Goal: Task Accomplishment & Management: Complete application form

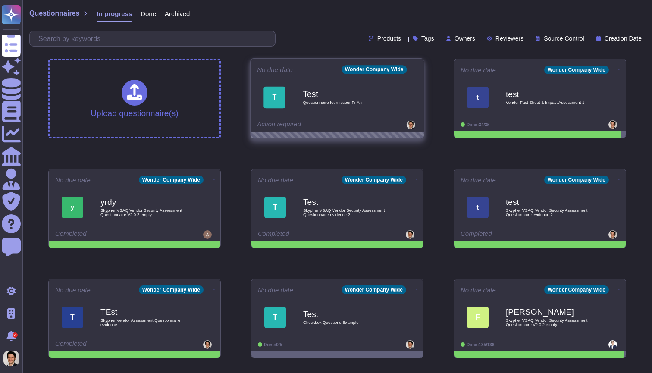
click at [364, 119] on div "T Test Questionnaire fournisseur Fr An" at bounding box center [337, 97] width 160 height 44
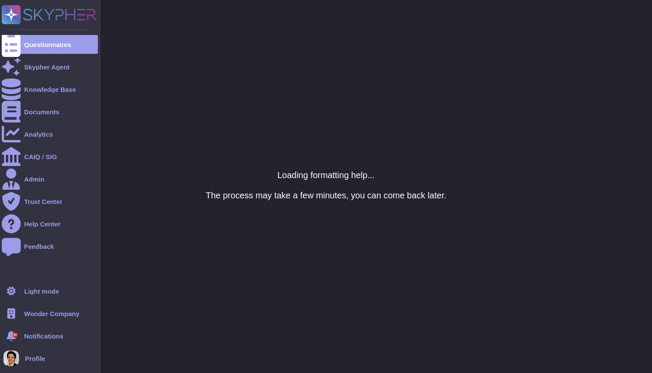
click at [5, 54] on ul "Questionnaires Skypher Agent Knowledge Base Documents Analytics CAIQ / SIG Admi…" at bounding box center [50, 156] width 96 height 242
click at [19, 47] on div at bounding box center [11, 44] width 19 height 19
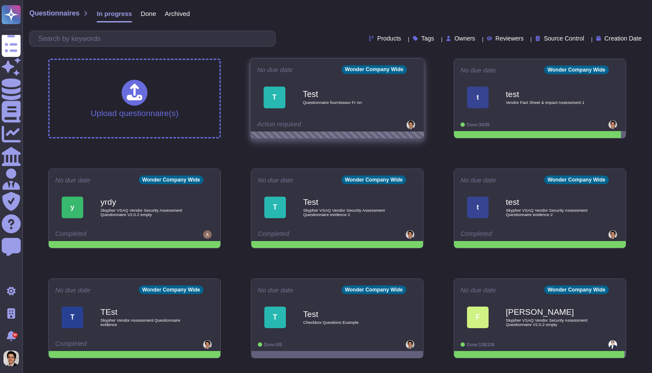
click at [417, 68] on icon at bounding box center [418, 69] width 2 height 2
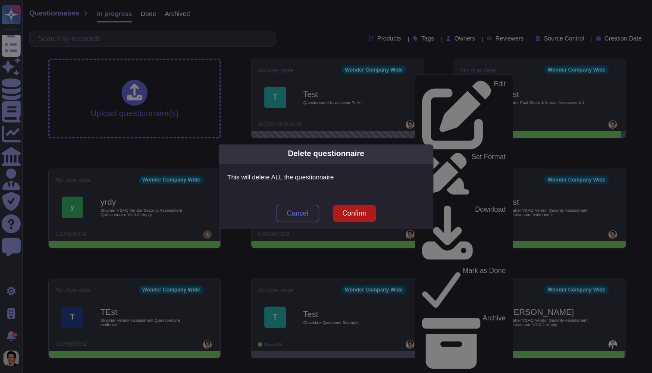
click at [365, 214] on span "Confirm" at bounding box center [355, 213] width 24 height 7
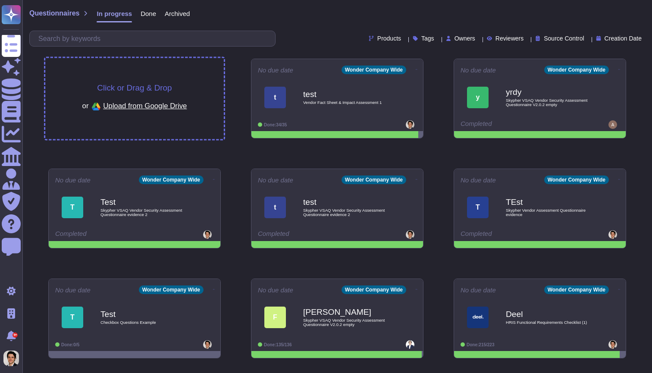
click at [186, 92] on div "Click or Drag & Drop or Upload from Google Drive" at bounding box center [134, 99] width 105 height 30
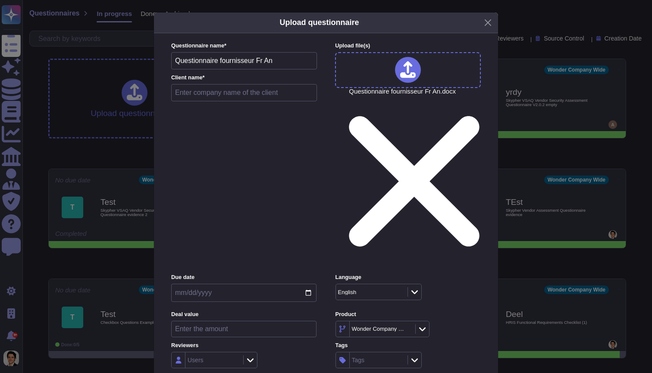
click at [243, 101] on input "text" at bounding box center [244, 92] width 146 height 17
type input "Test word fr"
click at [386, 289] on div "English" at bounding box center [367, 292] width 59 height 6
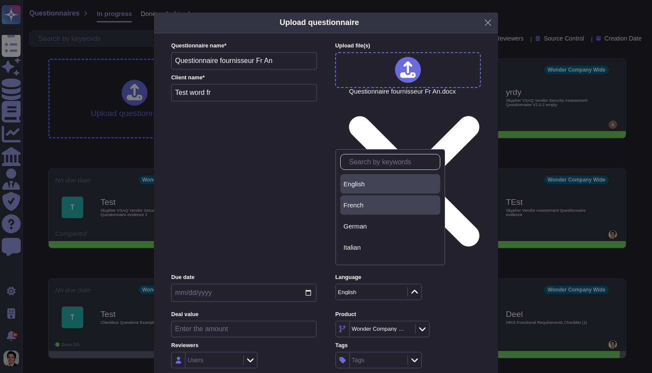
click at [376, 204] on div "French" at bounding box center [390, 205] width 93 height 8
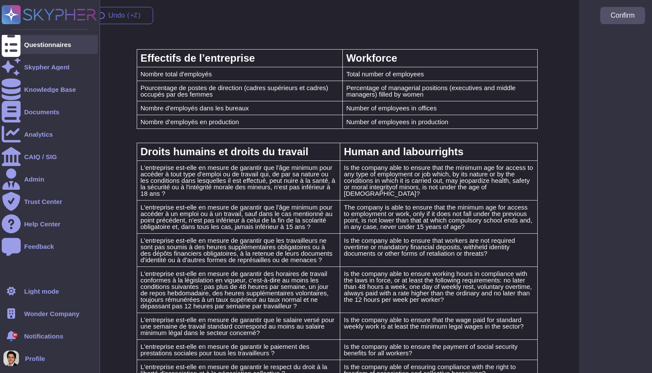
click at [29, 50] on div "Questionnaires" at bounding box center [50, 44] width 96 height 19
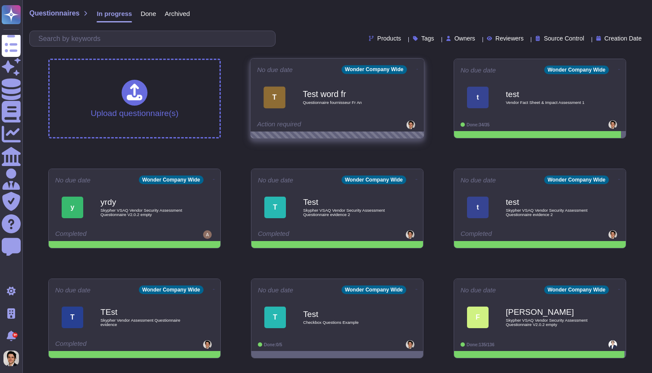
click at [375, 113] on div "Test word fr Questionnaire fournisseur Fr An" at bounding box center [346, 97] width 87 height 35
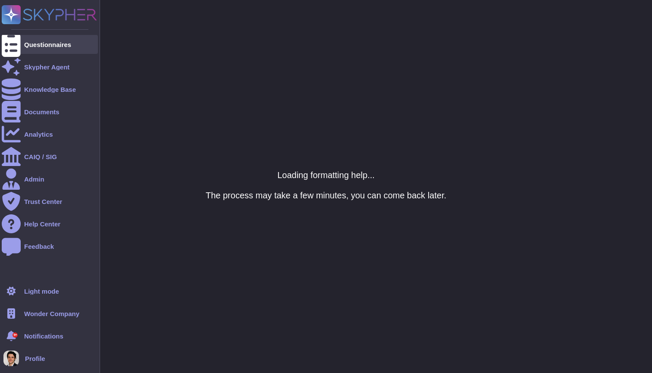
click at [25, 39] on div "Questionnaires" at bounding box center [50, 44] width 96 height 19
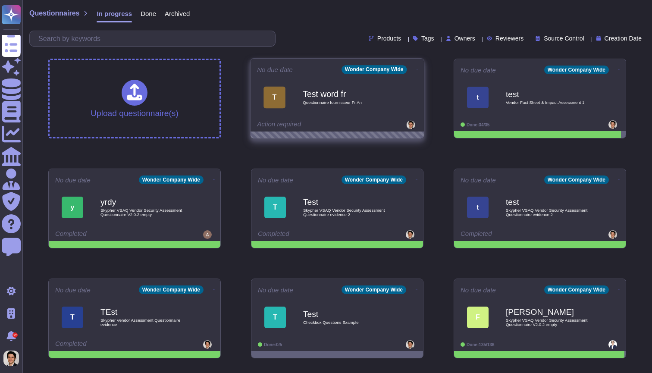
click at [337, 112] on div "Test word fr Questionnaire fournisseur Fr An" at bounding box center [346, 97] width 87 height 35
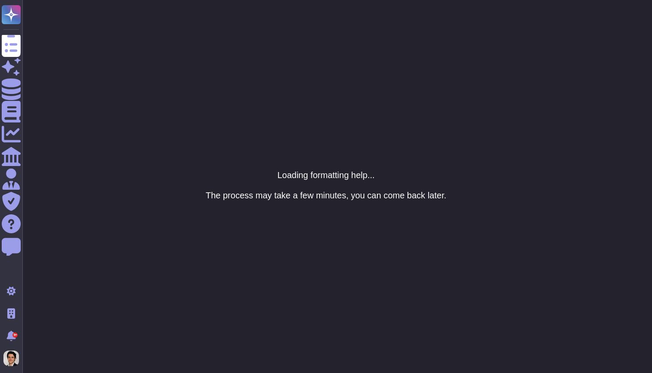
click at [643, 0] on html "Questionnaires Skypher Agent Knowledge Base Documents Analytics CAIQ / SIG Admi…" at bounding box center [326, 0] width 652 height 0
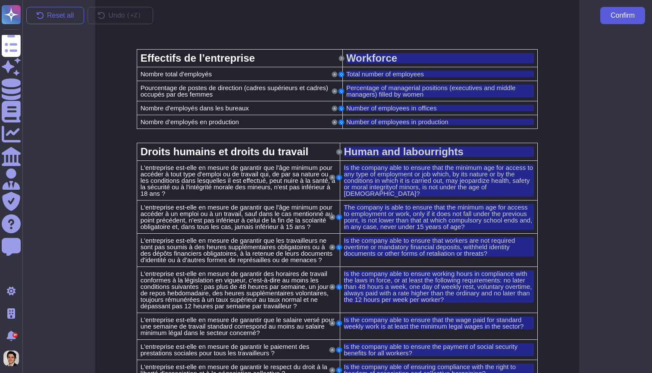
click at [624, 16] on span "Confirm" at bounding box center [623, 15] width 24 height 7
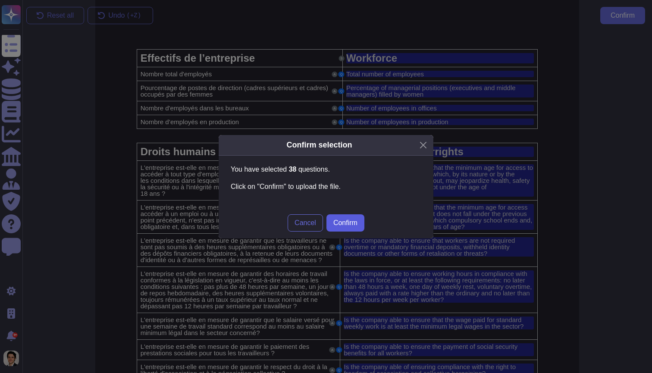
click at [349, 226] on span "Confirm" at bounding box center [345, 223] width 24 height 7
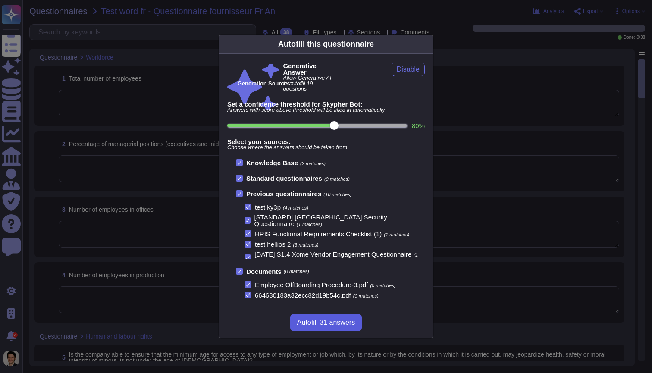
click at [341, 324] on span "Autofill 31 answers" at bounding box center [326, 322] width 58 height 7
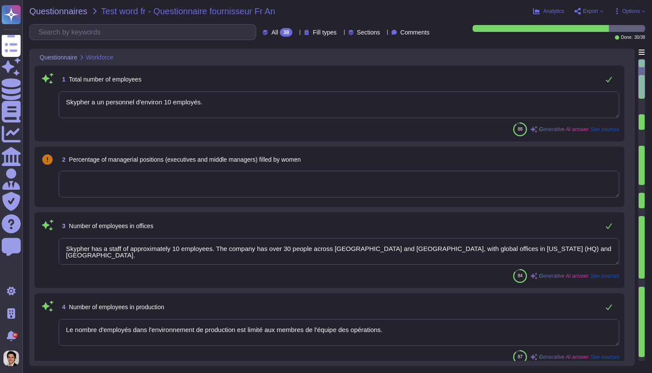
type textarea "Skypher a un personnel d'environ 10 employés."
type textarea "Skypher has a staff of approximately 10 employees. The company has over 30 peop…"
type textarea "Le nombre d'employés dans l'environnement de production est limité aux membres …"
type textarea "Nous ne collectons pas sciemment d'informations personnellement identifiables a…"
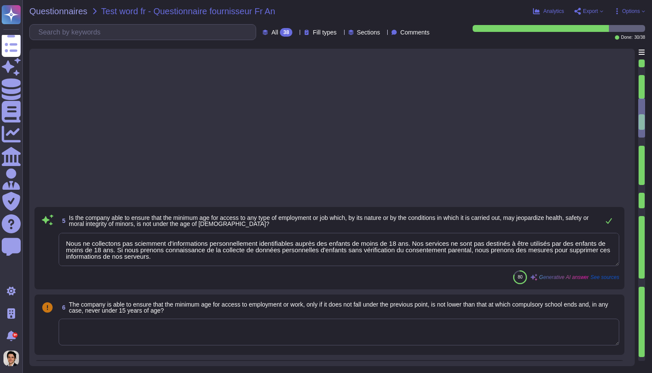
type textarea "Oui, notre organisation s'engage à respecter les lois en vigueur concernant les…"
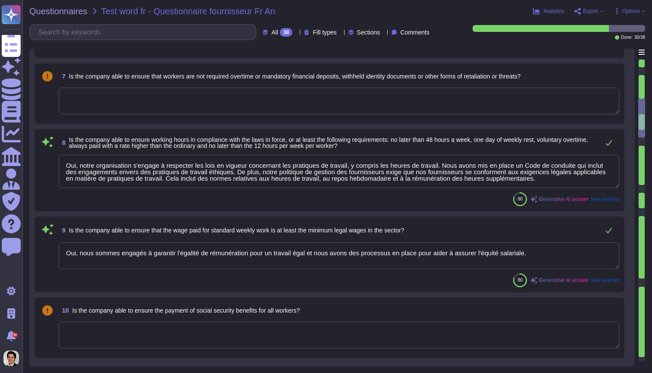
type textarea "Oui, nous sommes engagés à garantir l'égalité de rémunération pour un travail é…"
type textarea "Nous avons mis en place des mesures proactives pour prévenir la discrimination …"
type textarea "La société a mis en place plusieurs actions pour prévenir la discrimination et …"
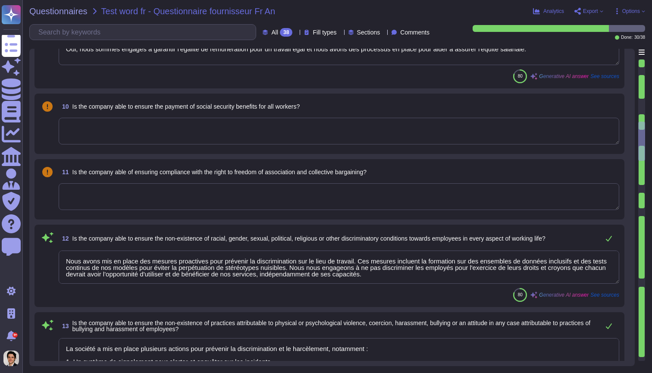
type textarea "Each vendor will be assigned a Vendor Relationship Manager who will complete th…"
type textarea "Oui, notre organisation a mis en place un système de gestion de la santé et de …"
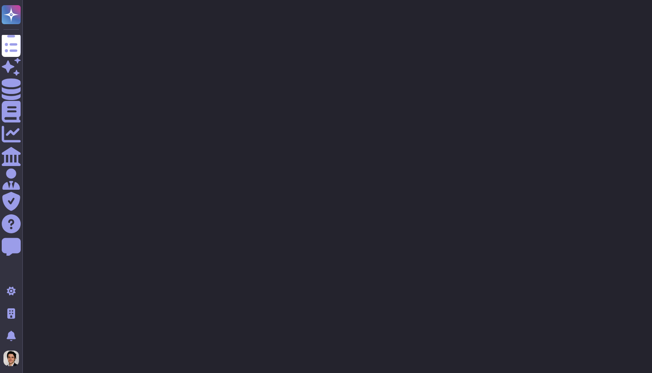
click at [239, 52] on html "Questionnaires Skypher Agent Knowledge Base Documents Analytics CAIQ / SIG Admi…" at bounding box center [326, 26] width 652 height 52
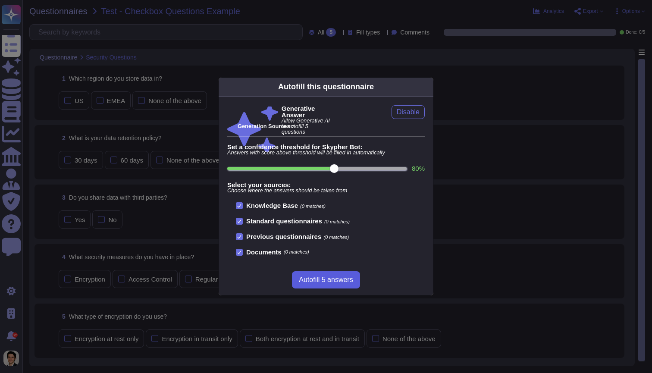
click at [326, 281] on span "Autofill 5 answers" at bounding box center [326, 280] width 54 height 7
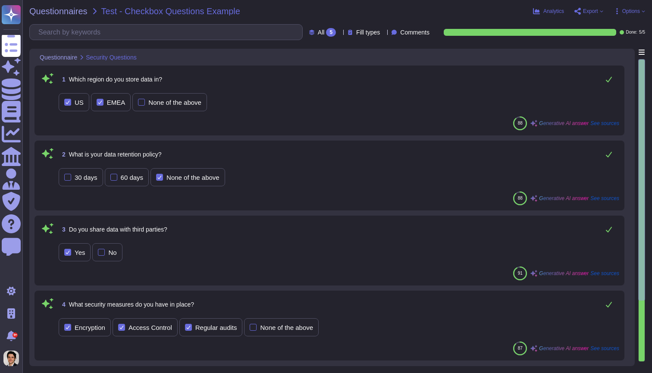
click at [638, 16] on div "Questionnaires Test - Checkbox Questions Example Analytics Export Options All 5…" at bounding box center [337, 186] width 630 height 373
click at [629, 13] on span "Options" at bounding box center [632, 11] width 18 height 5
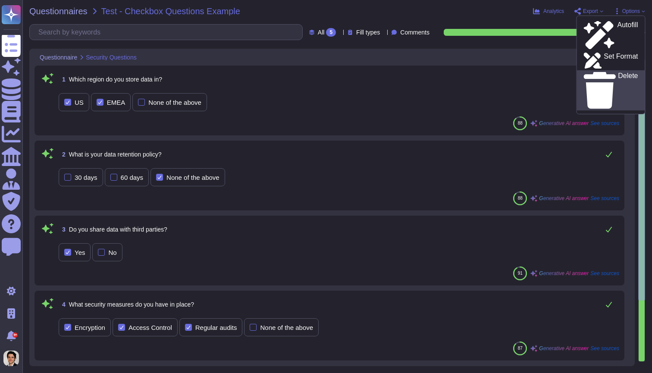
click at [604, 70] on link "Delete" at bounding box center [611, 90] width 68 height 40
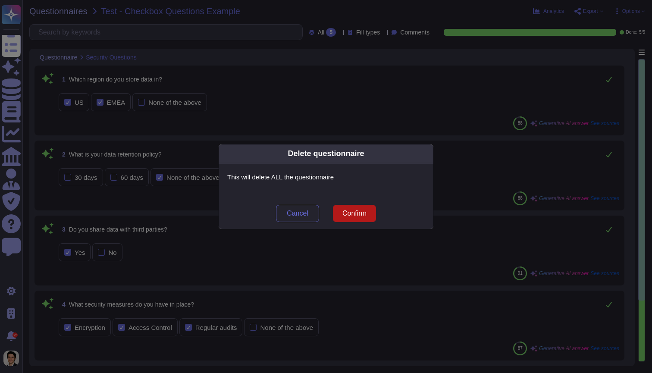
click at [356, 211] on span "Confirm" at bounding box center [355, 213] width 24 height 7
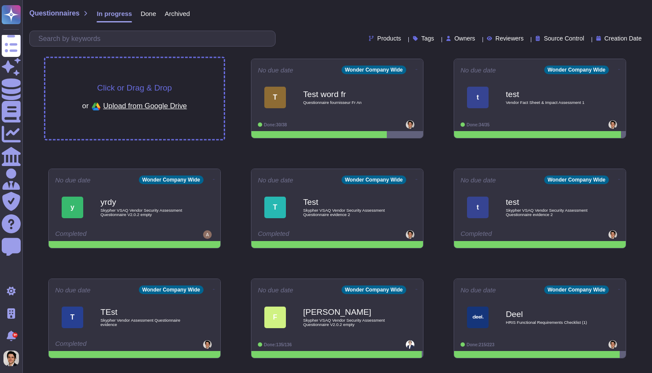
click at [199, 76] on div "Click or Drag & Drop or Upload from Google Drive" at bounding box center [134, 98] width 179 height 81
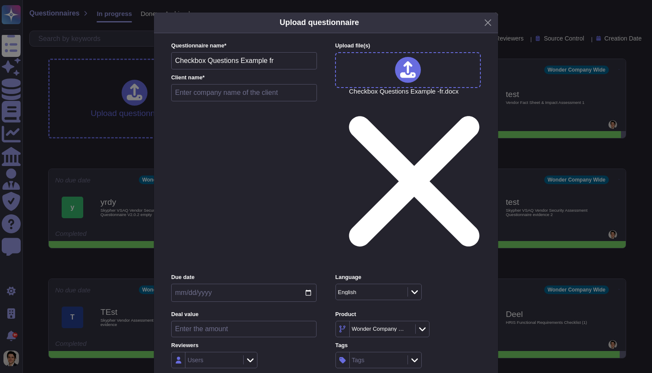
click at [220, 96] on input "text" at bounding box center [244, 92] width 146 height 17
type input "Test"
click at [364, 284] on div "English" at bounding box center [370, 292] width 69 height 16
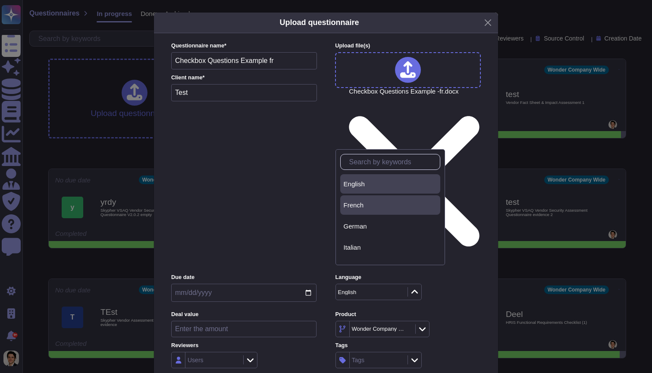
click at [358, 207] on span "French" at bounding box center [354, 205] width 20 height 8
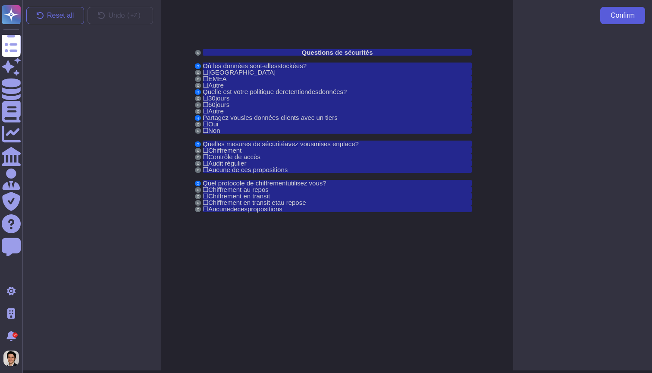
click at [630, 15] on span "Confirm" at bounding box center [623, 15] width 24 height 7
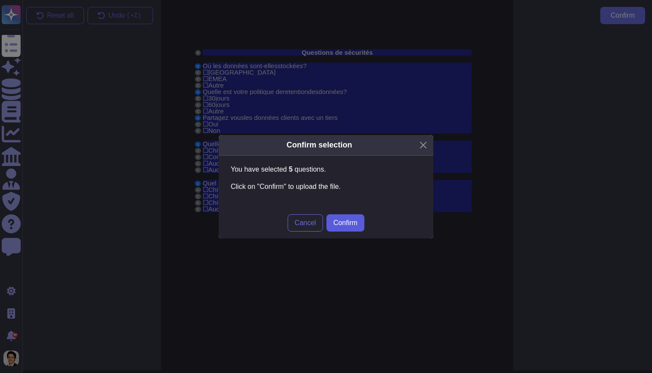
click at [349, 216] on button "Confirm" at bounding box center [346, 222] width 38 height 17
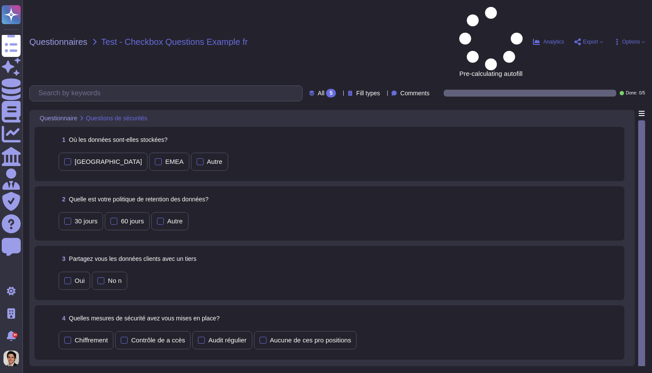
click at [365, 132] on div "1 Où les données sont-elles stockées?" at bounding box center [339, 140] width 561 height 16
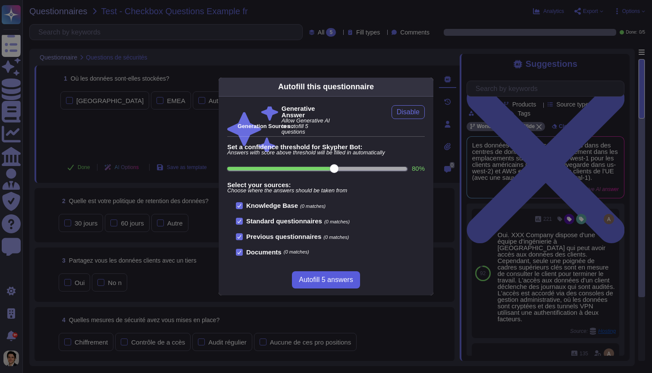
click at [353, 280] on span "Autofill 5 answers" at bounding box center [326, 280] width 54 height 7
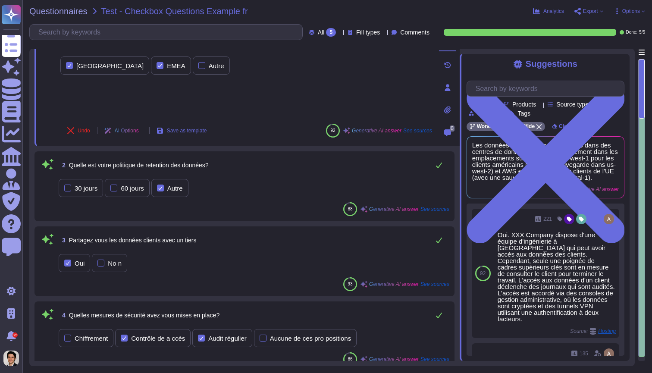
scroll to position [32, 0]
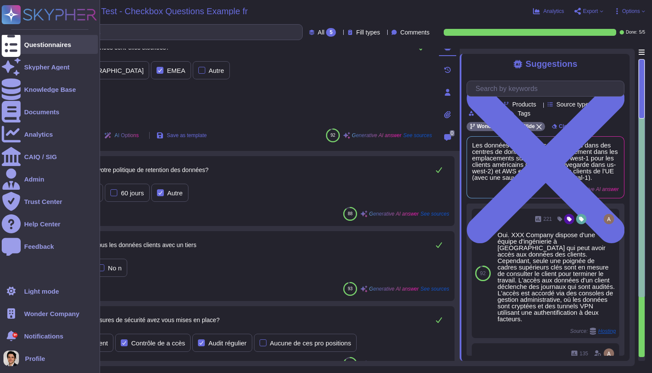
click at [26, 37] on div "Questionnaires" at bounding box center [50, 44] width 96 height 19
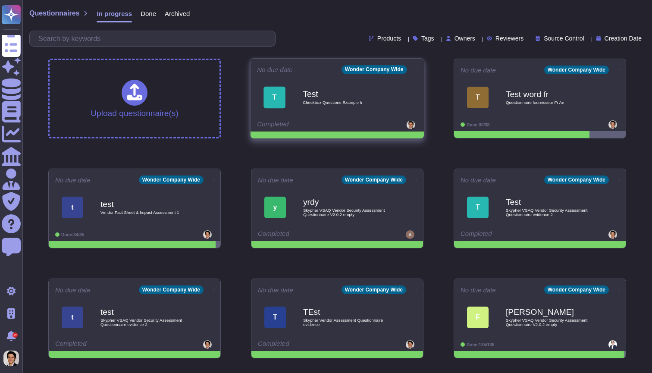
click at [417, 68] on icon at bounding box center [418, 69] width 2 height 2
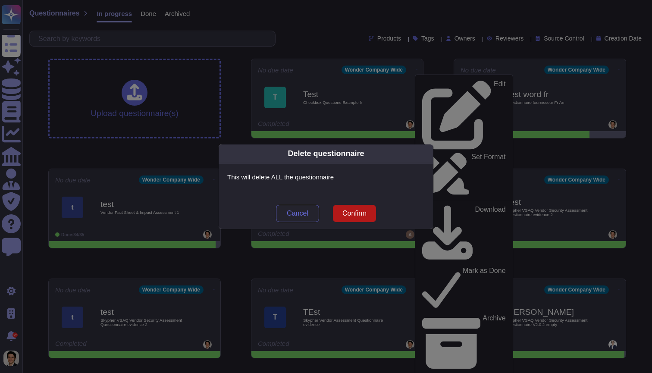
click at [353, 217] on span "Confirm" at bounding box center [355, 213] width 24 height 7
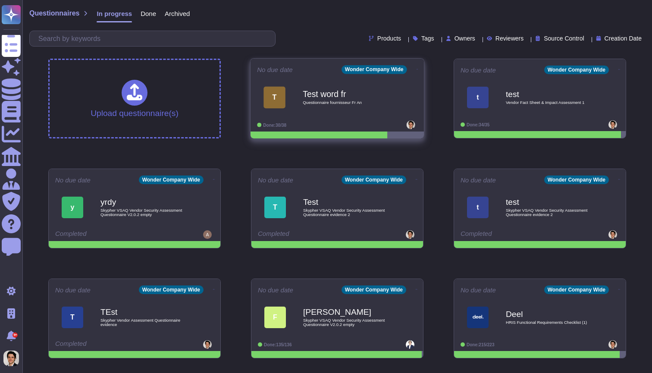
click at [417, 70] on icon at bounding box center [418, 69] width 2 height 2
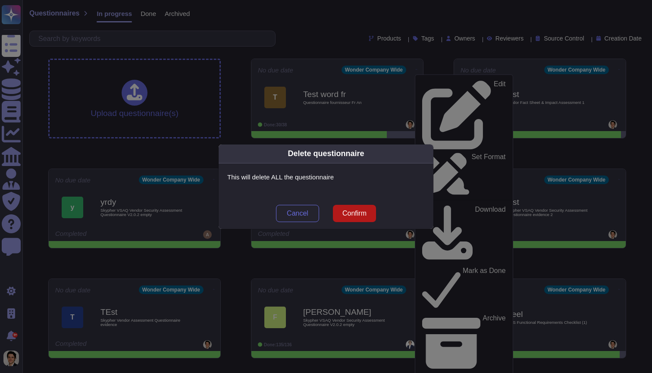
click at [352, 219] on button "Confirm" at bounding box center [354, 213] width 43 height 17
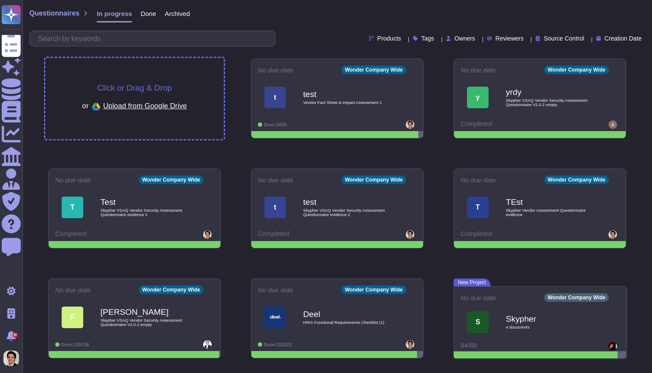
click at [151, 79] on div "Click or Drag & Drop or Upload from Google Drive" at bounding box center [134, 98] width 179 height 81
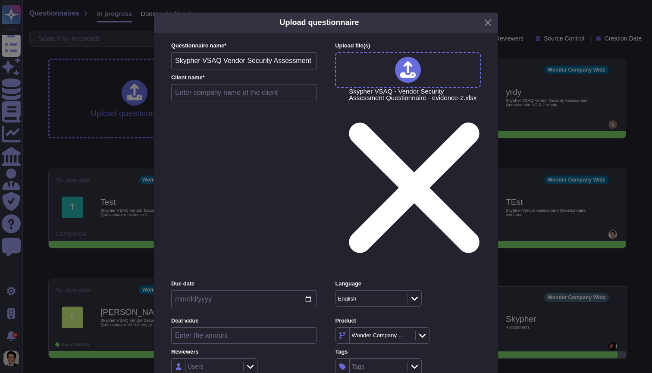
click at [262, 98] on input "text" at bounding box center [244, 92] width 146 height 17
type input "Test"
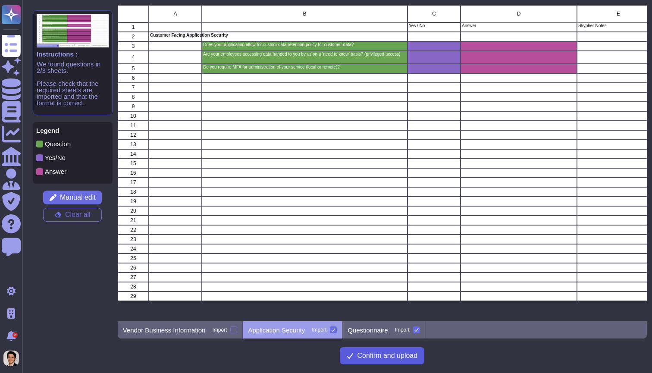
click at [376, 359] on span "Confirm and upload" at bounding box center [387, 355] width 60 height 7
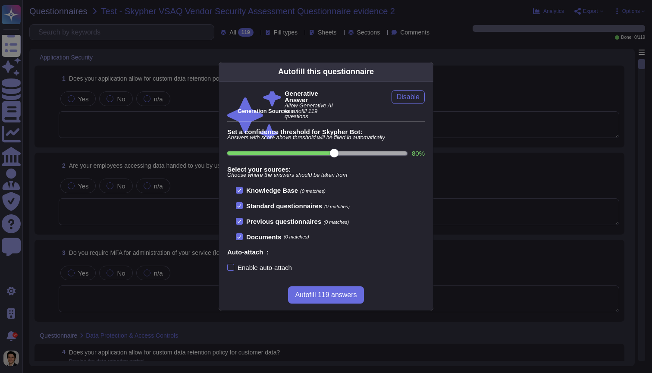
click at [270, 271] on div "Generative Answer Allow Generative AI to autofill 119 questions Disable Generat…" at bounding box center [326, 181] width 215 height 198
click at [270, 266] on div "Enable auto-attach" at bounding box center [265, 267] width 54 height 6
click at [0, 0] on input "Enable auto-attach" at bounding box center [0, 0] width 0 height 0
click at [337, 295] on span "Autofill 119 answers" at bounding box center [326, 295] width 62 height 7
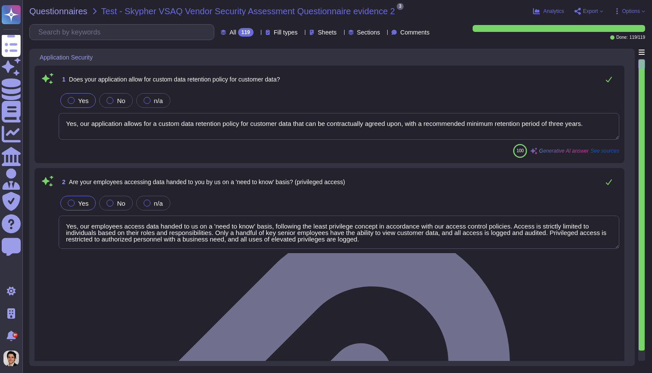
type textarea "Yes, our application allows for a custom data retention policy for customer dat…"
type textarea "Yes, our employees access data handed to us on a 'need to know' basis, followin…"
type textarea "Yes, we require Multi-Factor Authentication (MFA) for the administration of our…"
type textarea "Yes, our application allows for a custom data retention policy for customer dat…"
type textarea "Yes, our employees access data handed to us on a 'need to know' basis, followin…"
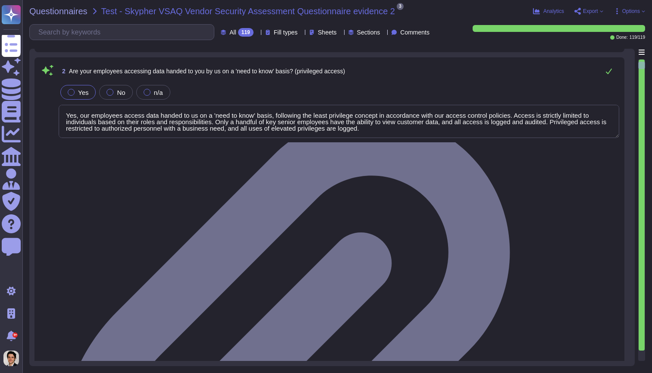
scroll to position [135, 0]
type textarea "Yes, we support secure deletion of archived or backed-up data, including method…"
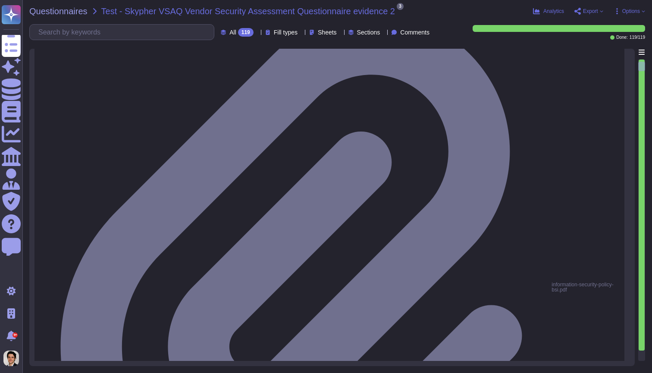
type textarea "Yes, XXX Company has a formal Information Security Program (InfoSec SP) in plac…"
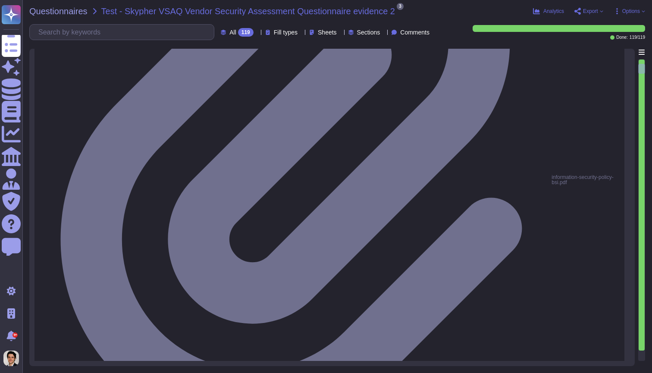
scroll to position [318, 0]
type textarea "Yes, we review our Information Security Policies at least once a year. The ISMS…"
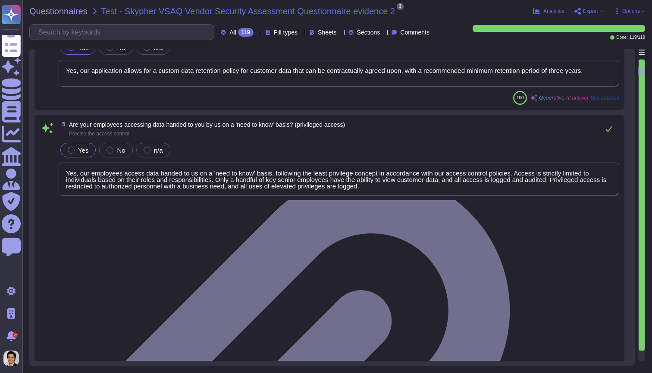
type textarea "Yes, we have an Information Security Risk Management Program (InfoSec RMP) in p…"
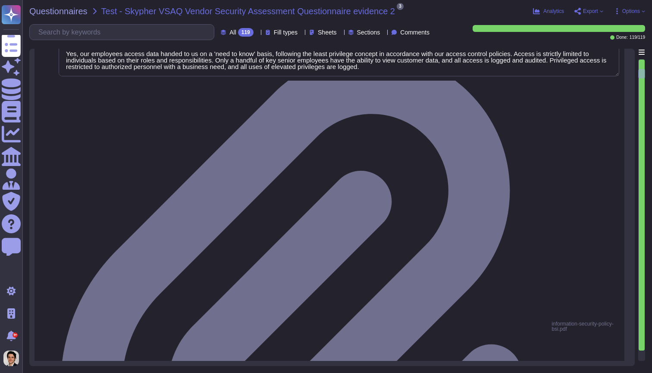
scroll to position [1, 0]
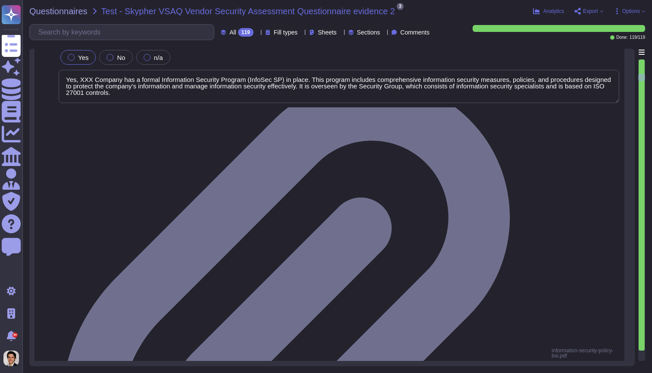
type textarea "Yes, we have a formal Risk Management Policy in place. This policy is designed …"
type textarea "No, XXX Company does not have a policy that defines conditions under which secu…"
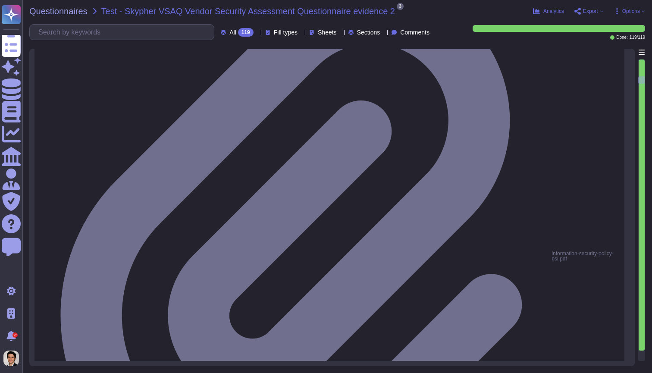
type textarea "Our Access Control Policy is designed to ensure that staff access rights are gr…"
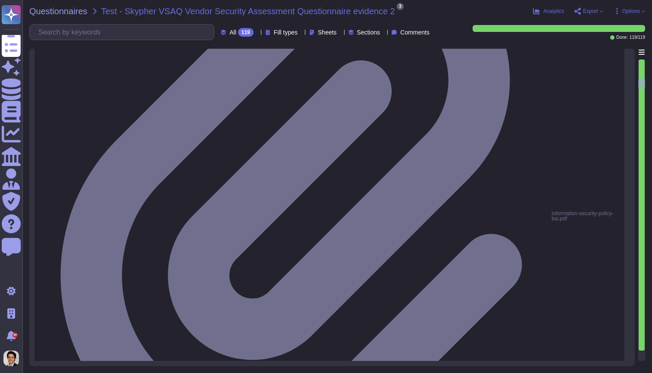
type textarea "Yes, we share our business continuity and redundancy plans with our customers u…"
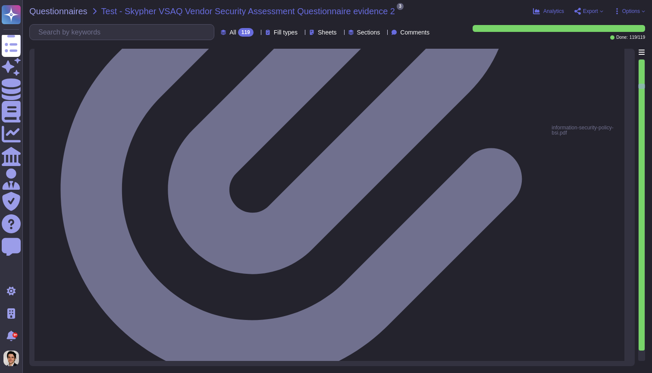
type textarea "Yes, our company has data backup procedures in place. The key elements include:…"
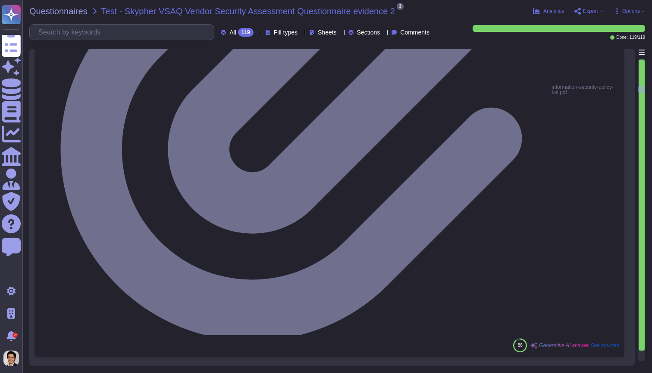
type textarea "Yes, there is a documented change management process in place that ensures chan…"
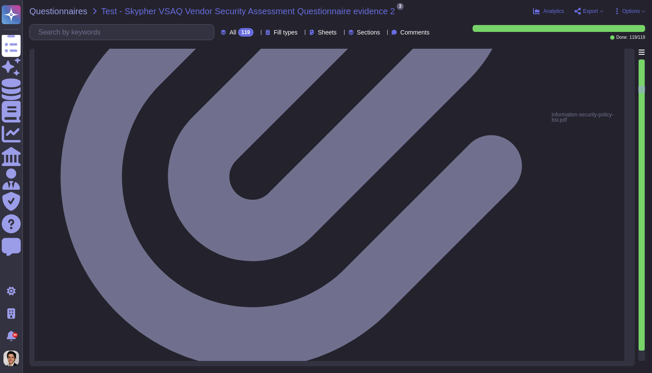
type textarea "Yes, XXX Company has a dedicated information security team. The team is compose…"
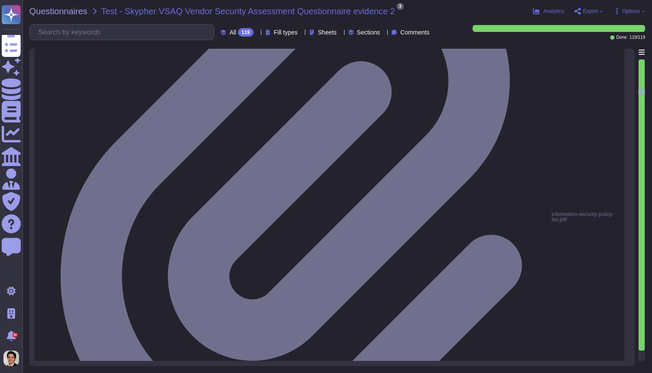
type textarea "Yes, our information security and privacy policies align with industry standard…"
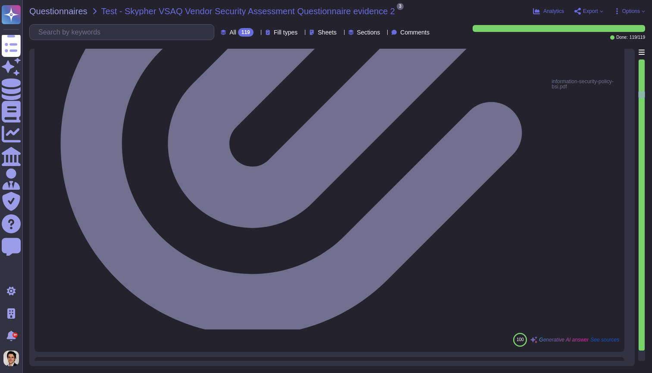
scroll to position [1701, 0]
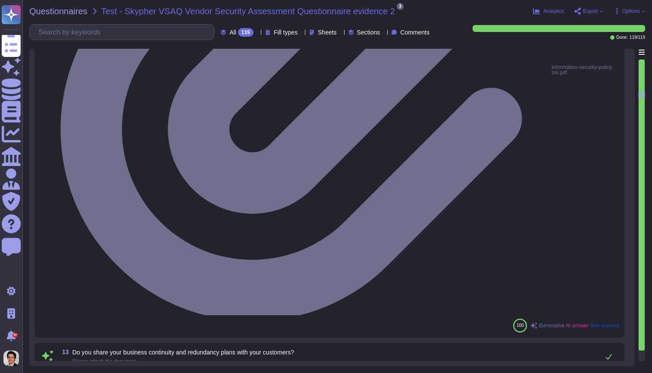
type textarea "Yes, a formal disciplinary or sanction policy is established for employees who …"
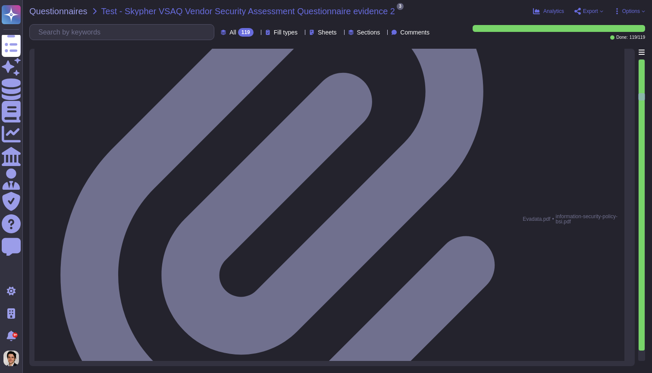
type textarea "Yes, all employment candidates, contractors, and involved third parties are sub…"
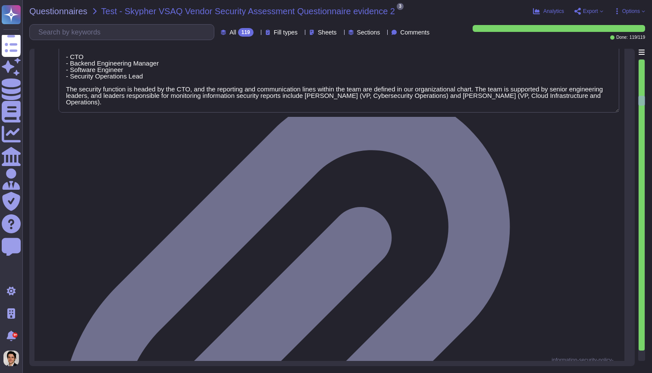
type textarea "Yes, all personnel are required to sign confidentiality agreements to protect c…"
type textarea "Yes, documented procedures are followed to govern change in employment and/or t…"
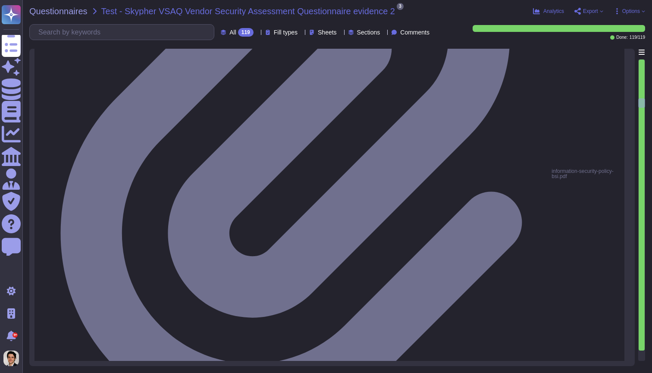
type textarea "Yes, we perform network security testing annually. This includes penetration te…"
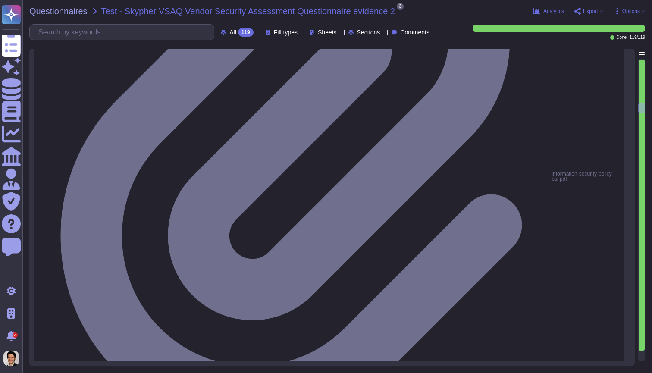
type textarea "Yes, we perform application security testing, which includes assessments that c…"
type textarea "Yes, we have an established bug bounty program that is managed by the Engineeri…"
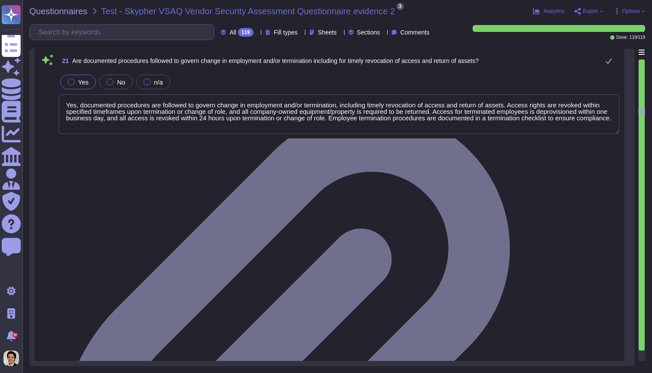
type textarea "Yes, all endpoint laptops that connect directly to production networks are cent…"
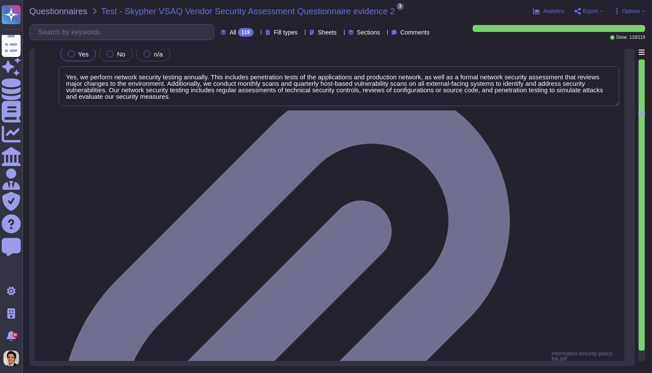
type textarea "Yes, we have breach detection systems and anomaly detection with alerting in pl…"
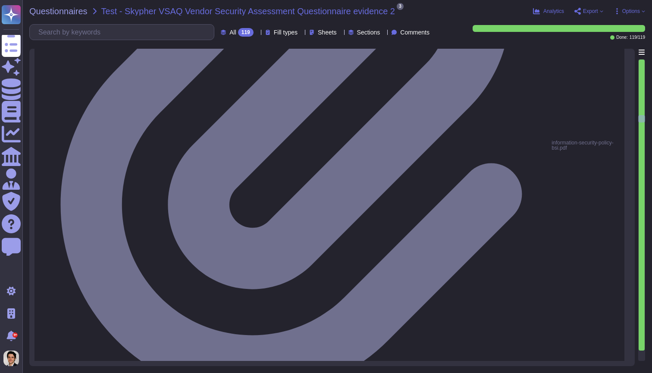
type textarea "Yes, changes to the production environment are reviewed by at least two enginee…"
type textarea "Yes, all security events in production, including authentication events, SSH se…"
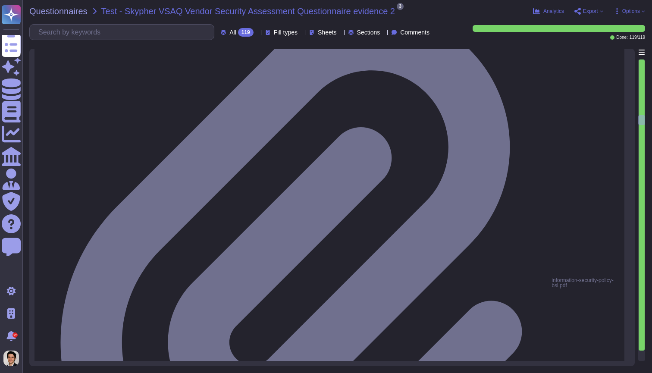
type textarea "Yes, the production network is segmented into different zones based on security…"
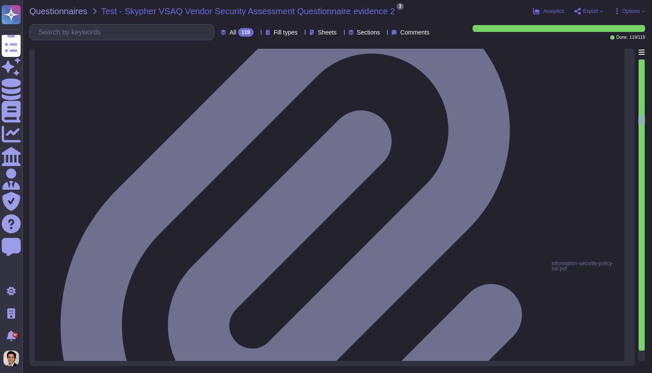
scroll to position [2983, 0]
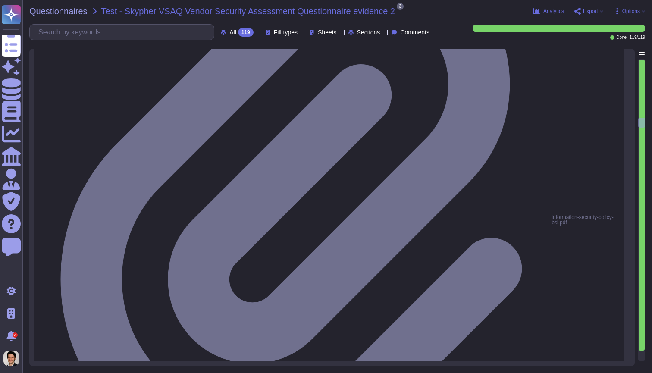
type textarea "Yes, we support and maintain development, test, staging, and production environ…"
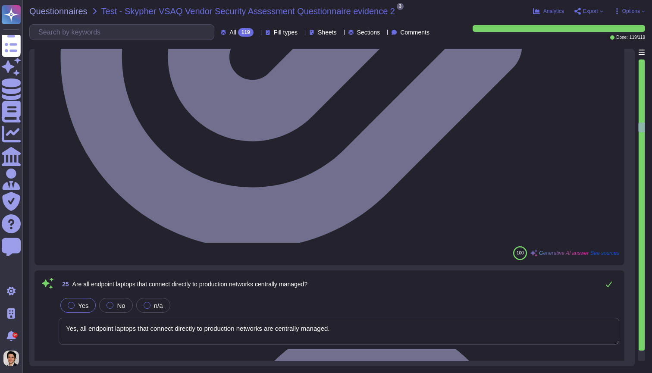
type textarea "Yes, all network traffic over public networks to the production infrastructure …"
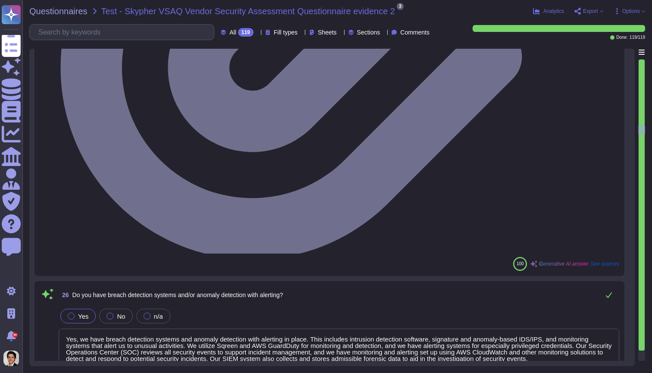
type textarea "Yes, only standard cryptographic frameworks and implementations are used, adher…"
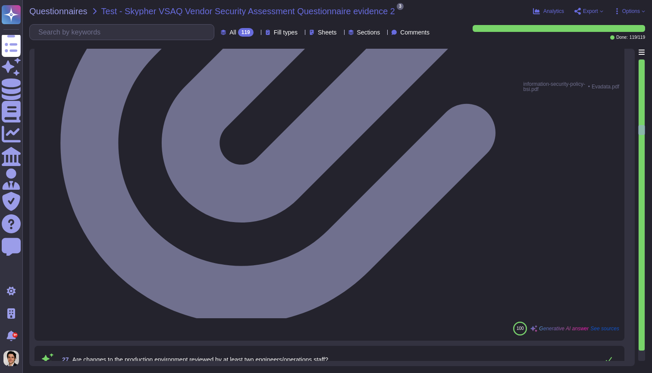
type textarea "Yes, XXX Company has a formalized Security Incident Response Program. This prog…"
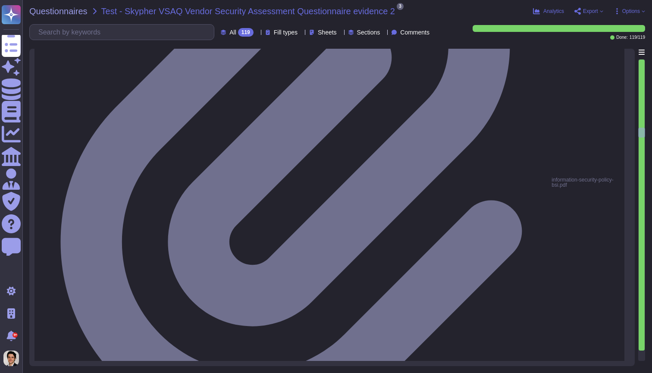
type textarea "Yes, we have formally defined criteria for notifying clients during an incident…"
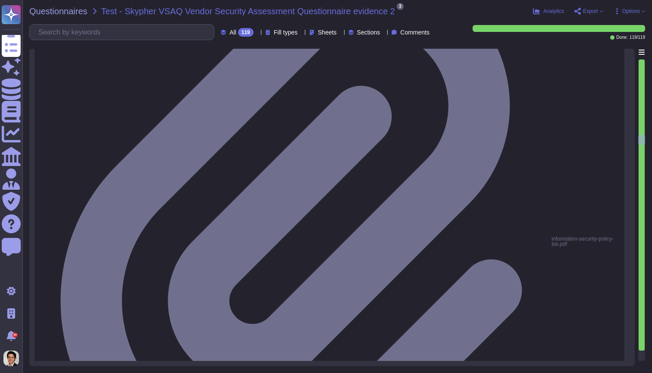
type textarea "Yes, XXX Company has a documented Incident Management Policy in place."
type textarea "Yes, we conduct incident response training scenarios annually by re-enacting ou…"
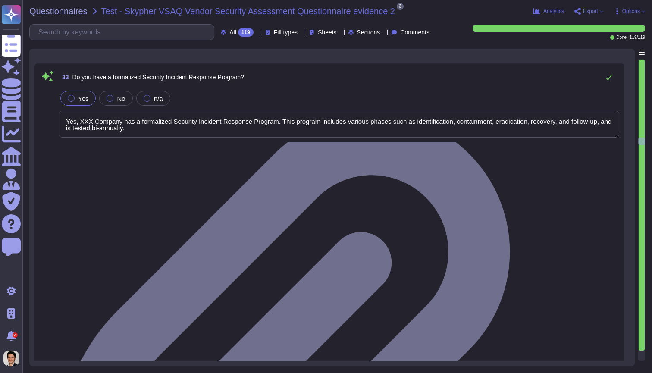
type textarea "Yes, XXX Company has a documented Business Continuity and Disaster Recovery (BC…"
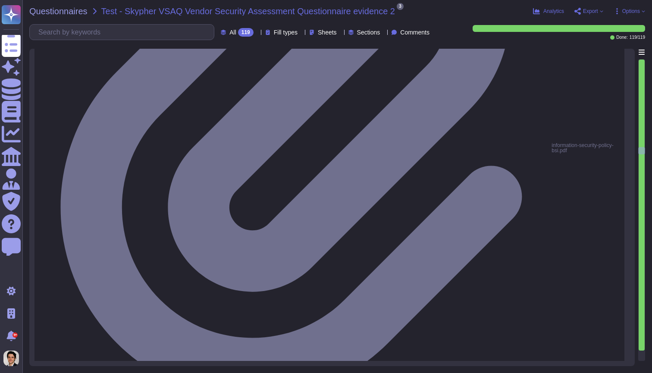
type textarea "Yes, all code artifacts are run through automated validation of production-read…"
type textarea "Yes, a staging/pre-production system is used to validate build artifacts before…"
type textarea "Yes, we utilize an automated source-code analysis tool to detect code security …"
type textarea "Yes, we maintain a bill of materials for third-party libraries or code in our s…"
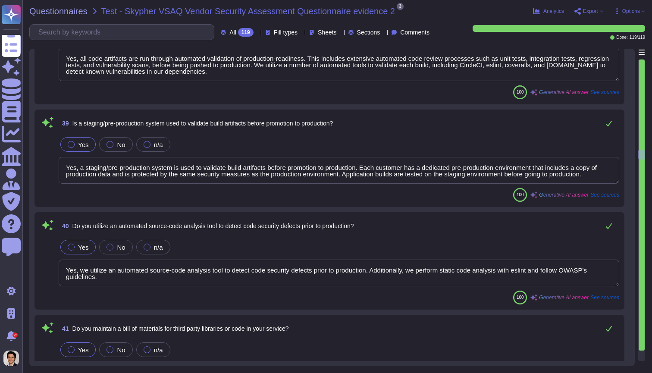
type textarea "Yes, there is a Non-Disclosure Agreement (NDA) signed with third parties prior …"
type textarea "The only processor that accesses customer information for Skypher is Microsoft …"
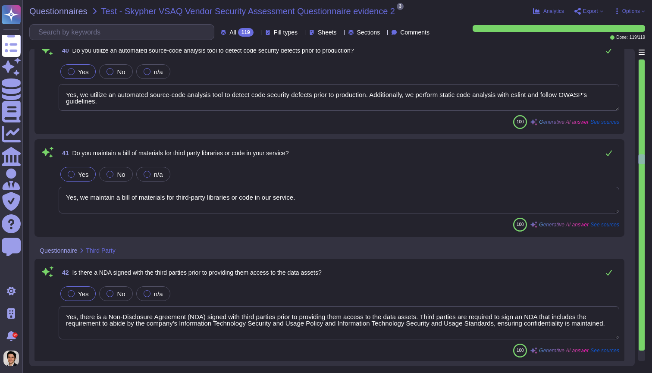
type textarea "No, we do not share customer data with or enable direct access by any third par…"
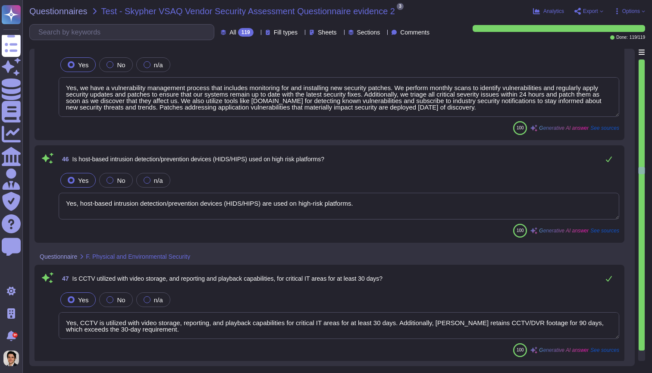
type textarea "Yes, we have a vulnerability management process that includes monitoring for an…"
type textarea "Yes, host-based intrusion detection/prevention devices (HIDS/HIPS) are used on …"
type textarea "Yes, CCTV is utilized with video storage, reporting, and playback capabilities …"
type textarea "Yes, there is a smoke detection system currently in place as part of the enviro…"
type textarea "Yes, there is a fire suppression system currently in place as part of the envir…"
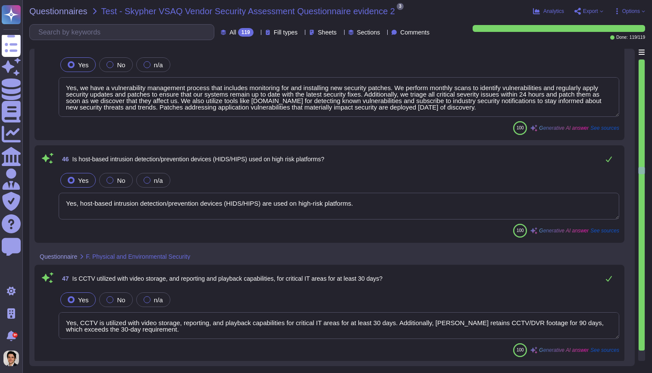
scroll to position [5196, 0]
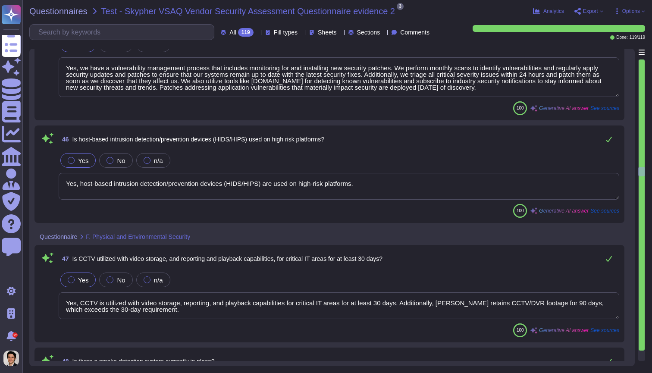
type textarea "Yes, there is a heat detection system currently in place, which includes temper…"
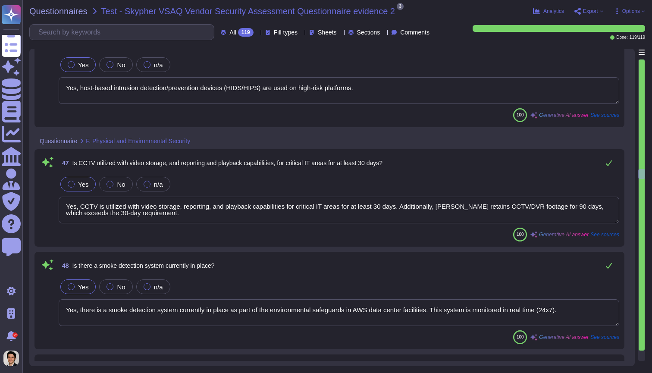
type textarea "Yes, we conduct external audits of our service through annual penetration tests…"
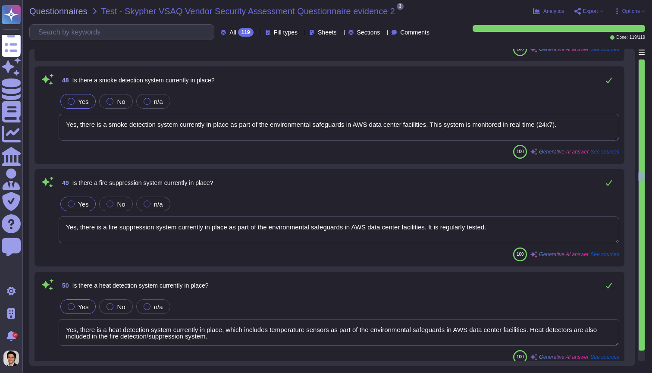
type textarea "Yes, we comply with several IT operational, security, and privacy-related stand…"
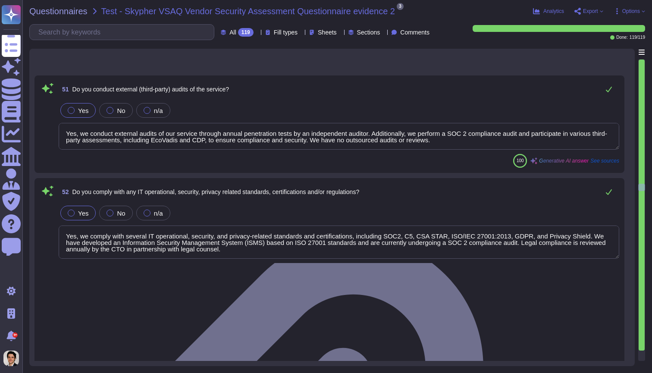
type textarea "Yes, our confidential data access controls are in line with our data classifica…"
type textarea "No, we do not share customer data with or enable direct access by any third par…"
type textarea "The organization does not hold ISO 27001 certification, PCI-DSS certification, …"
type textarea "Yes, we refrain from using customer derived data for our own purposes. We only …"
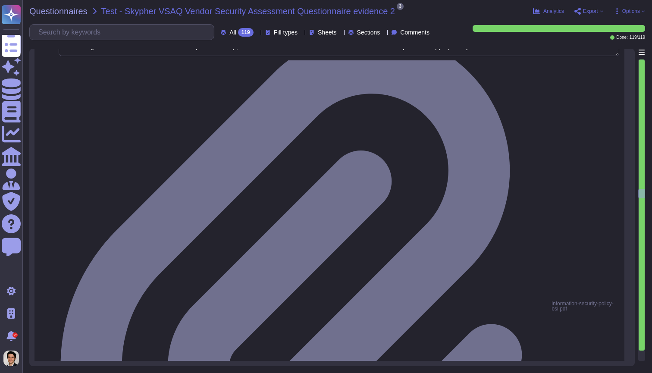
type textarea "Yes, we conduct risk assessments associated with data governance requirements a…"
type textarea "Yes, our technical, business, and executive managers are responsible for mainta…"
type textarea "Yes, we provide tenants with documentation describing our Information Security …"
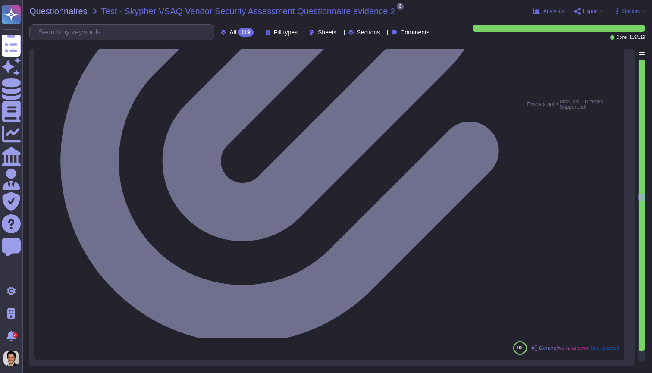
type textarea "Yes, we review our Information Security Management Program (ISMP) at least once…"
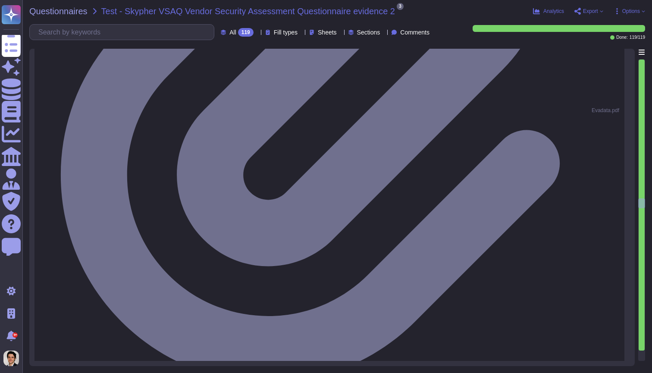
type textarea "Yes, executive and line management take formal action to support information se…"
type textarea "Yes, our information security policies and procedures are made available to all…"
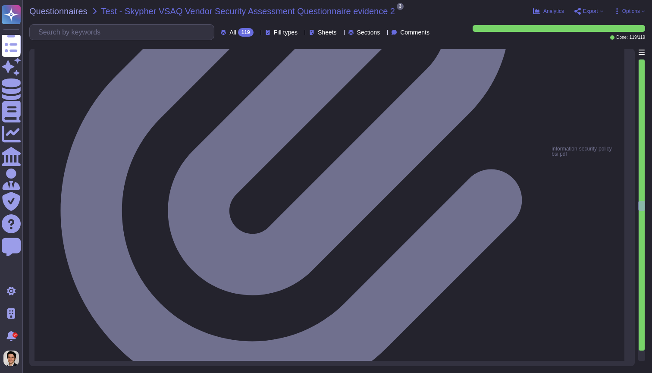
type textarea "Yes, information security policies are authorized by the organization's busines…"
type textarea "Yes, we have written agreements in place with our vendors and related third par…"
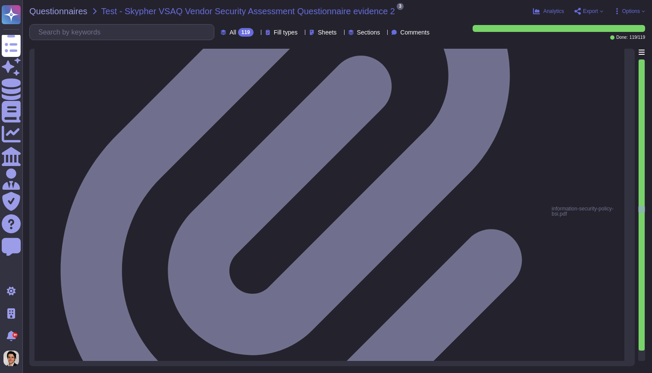
type textarea "Yes, we can provide evidence of due diligence mapping of our controls, architec…"
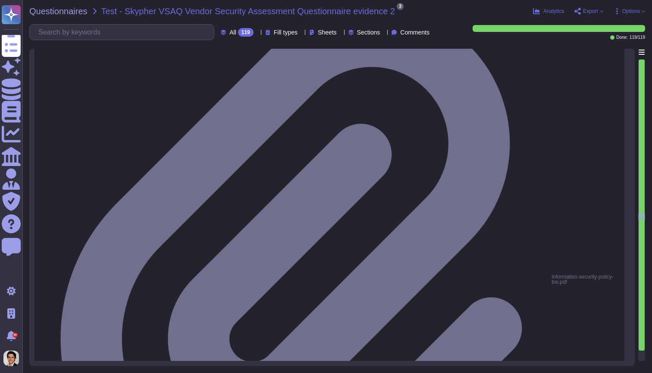
type textarea "Yes, we disclose which controls, standards, certifications, and regulations we …"
type textarea "Yes, a formal disciplinary or sanction policy is established for employees who …"
type textarea "Yes, employees are made aware of what actions could be taken in the event of a …"
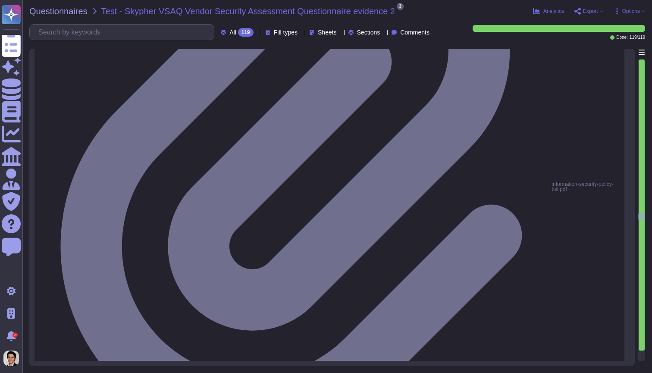
scroll to position [7405, 0]
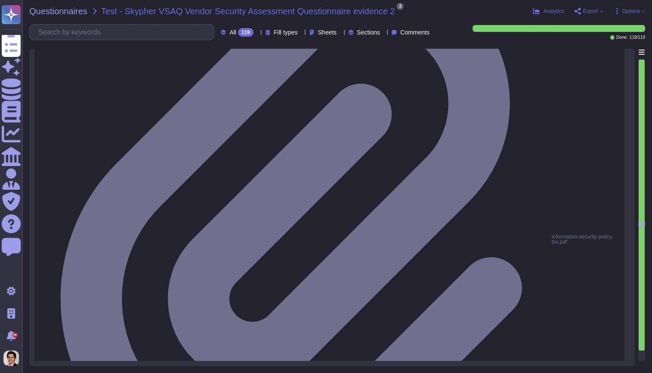
type textarea "Yes, risk assessment results include updates to security policies, procedures, …"
type textarea "Yes, we notify our tenants of any material changes to our information security …"
type textarea "Yes, we perform annual reviews of our privacy and security policies. The ISMS C…"
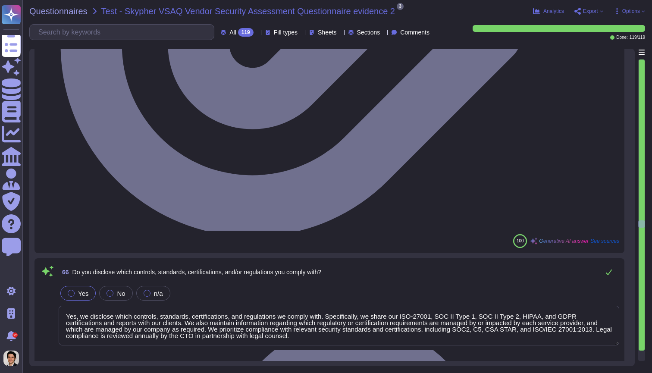
scroll to position [7874, 0]
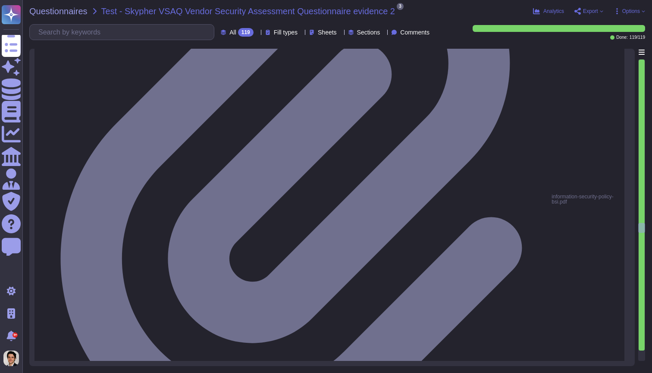
type textarea "Yes, formal risk assessments are aligned with the enterprise-wide framework and…"
type textarea "Yes, the likelihood and impact associated with inherent and residual risk are d…"
drag, startPoint x: 641, startPoint y: 227, endPoint x: 642, endPoint y: 352, distance: 125.5
click at [642, 352] on div at bounding box center [642, 210] width 7 height 302
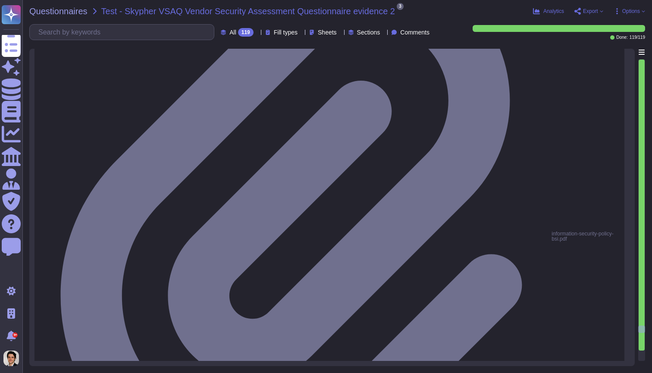
type textarea "Yes, we provide tenants with documentation on how we maintain segregation of du…"
type textarea "Yes, controls are in place to prevent unauthorized access to our application, p…"
type textarea "Yes, controls are in place to prevent unauthorized access to tenant application…"
type textarea "Yes, our organization conducts third-party unauthorized access risk assessments…"
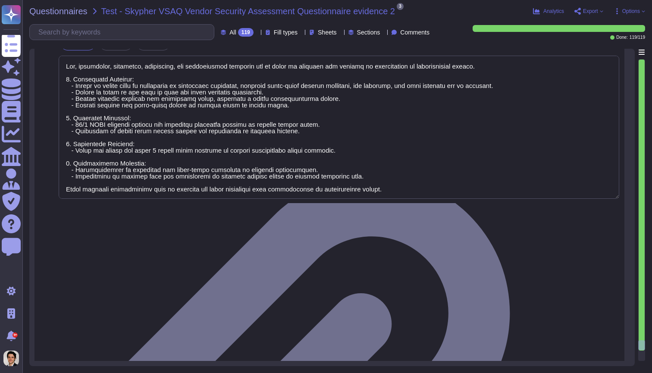
type textarea "Yes, preventive, detective, corrective, and compensating controls are in place …"
type textarea "Yes, we document how we grant, approve, and enforce access restrictions to tena…"
type textarea "Yes, we have established policies and procedures for the permissible storage an…"
type textarea "Yes, we limit identities' replication only to users explicitly defined as busin…"
type textarea "Yes, our management provisions the authorization and restrictions for user acce…"
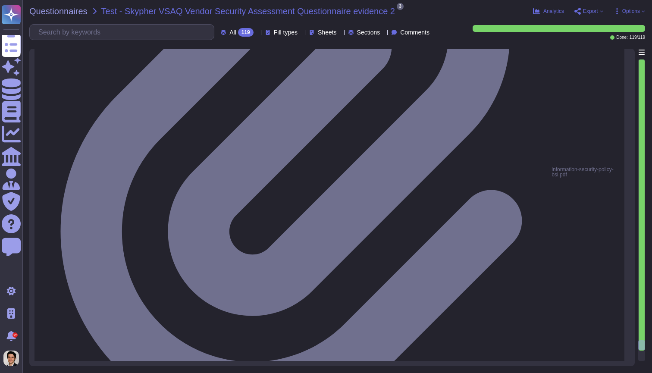
click at [641, 340] on div at bounding box center [642, 345] width 7 height 10
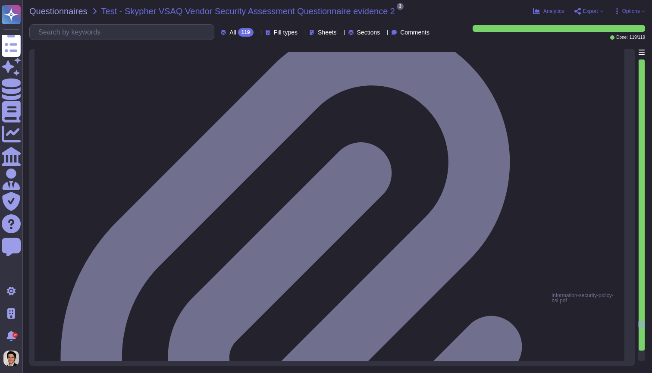
type textarea "Yes, we provide metrics to track the speed of removing systems access that is n…"
type textarea "Yes, user access to diagnostic and configuration ports is restricted to authori…"
type textarea "Yes, we manage and store the identity of all personnel who have access to the I…"
type textarea "Yes, we manage and store the user identity of all personnel who have network ac…"
type textarea "Yes, we provide tenants with documentation on how we maintain segregation of du…"
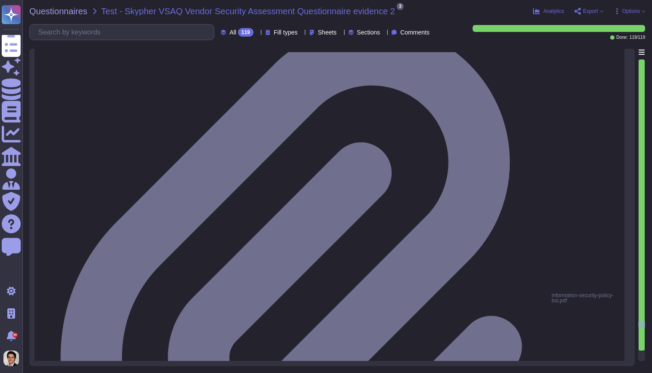
type textarea "Yes, controls are in place to prevent unauthorized access to our application, p…"
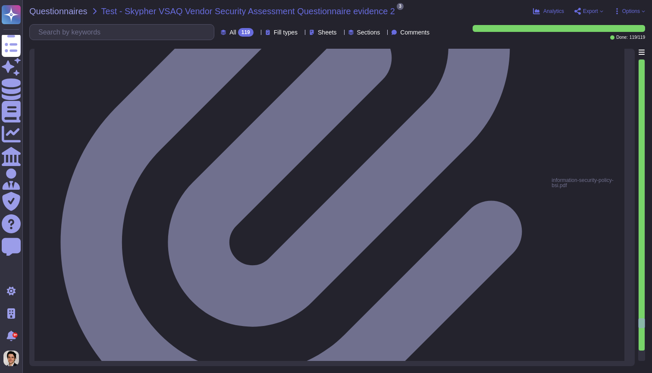
type textarea "Yes, our policies and procedures incorporate security controls for establishing…"
click at [642, 346] on div at bounding box center [642, 205] width 6 height 291
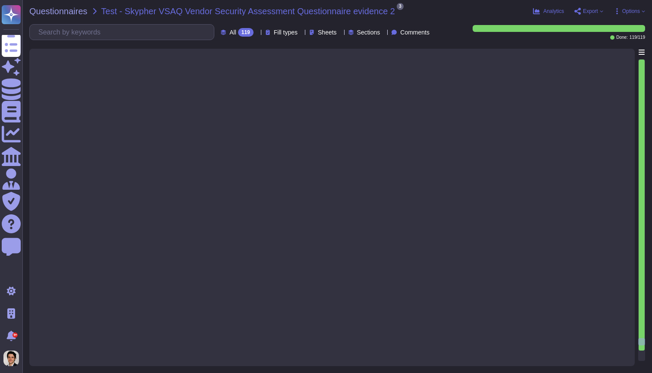
scroll to position [13285, 0]
type textarea "Yes, preventive, detective, corrective, and compensating controls are in place …"
type textarea "Yes, we document how we grant, approve, and enforce access restrictions to tena…"
type textarea "Yes, we have established policies and procedures for the permissible storage an…"
type textarea "Yes, we limit identities' replication only to users explicitly defined as busin…"
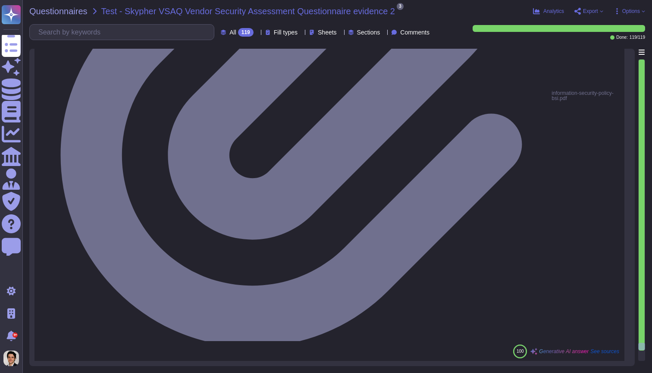
type textarea "Yes, our management provisions the authorization and restrictions for user acce…"
click at [642, 348] on div at bounding box center [642, 346] width 7 height 7
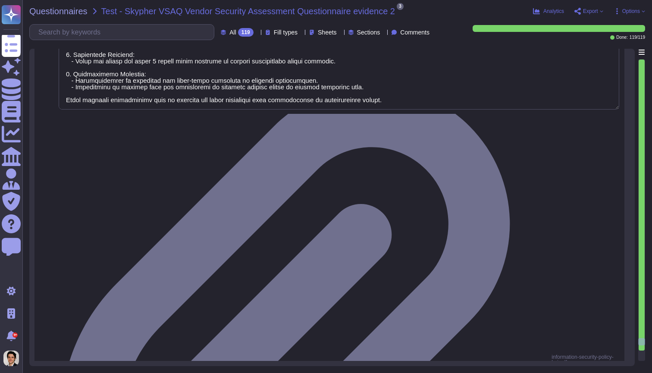
type textarea "Yes, our organization conducts third-party unauthorized access risk assessments…"
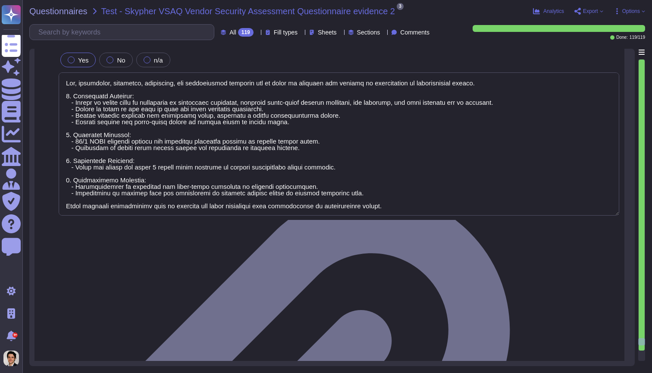
scroll to position [12866, 0]
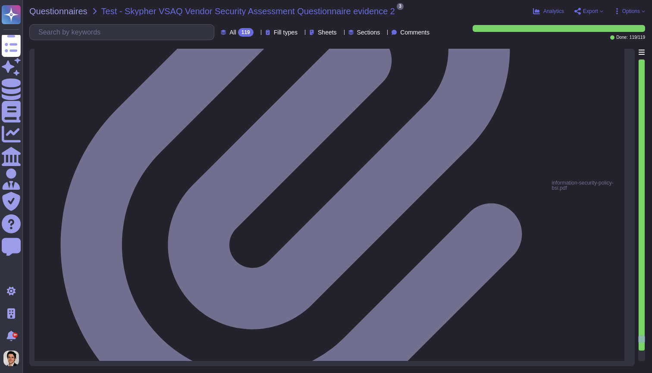
type textarea "Yes, controls are in place to prevent unauthorized access to tenant application…"
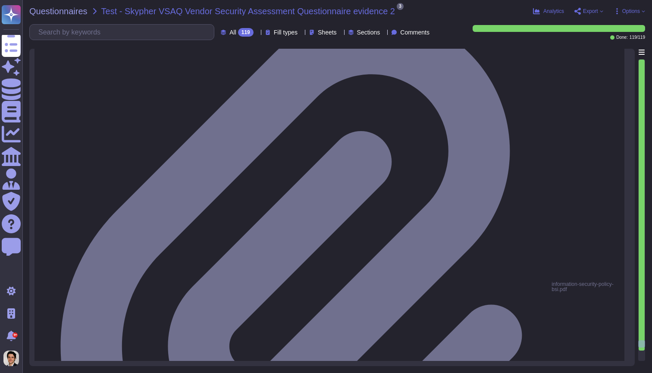
type textarea "Yes, our management provisions the authorization and restrictions for user acce…"
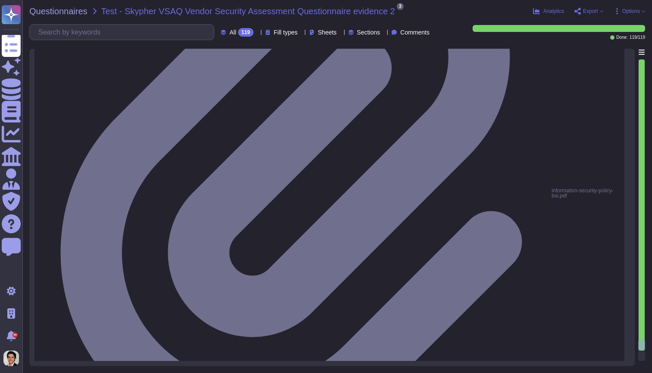
scroll to position [0, 0]
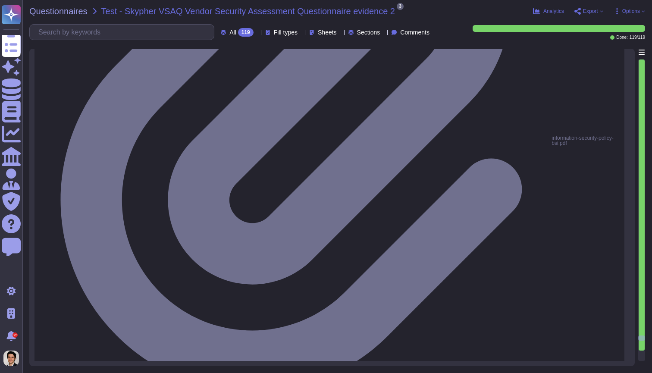
type textarea "Yes, controls are in place to prevent unauthorized access to our application, p…"
type textarea "Yes, controls are in place to prevent unauthorized access to tenant application…"
type textarea "Yes, our organization conducts third-party unauthorized access risk assessments…"
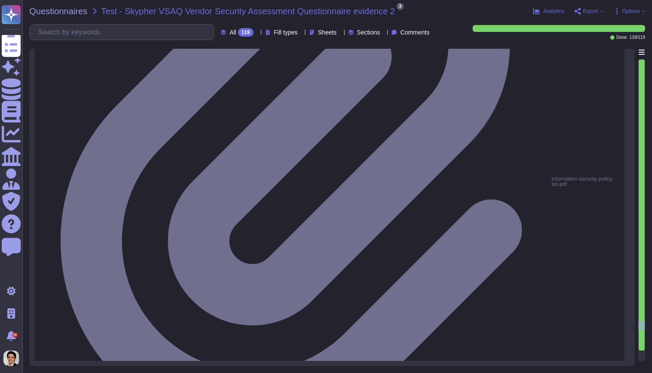
scroll to position [12170, 0]
type textarea "Yes, we provide metrics to track the speed of removing systems access that is n…"
type textarea "Yes, user access to diagnostic and configuration ports is restricted to authori…"
type textarea "Yes, we manage and store the identity of all personnel who have access to the I…"
type textarea "Yes, we manage and store the user identity of all personnel who have network ac…"
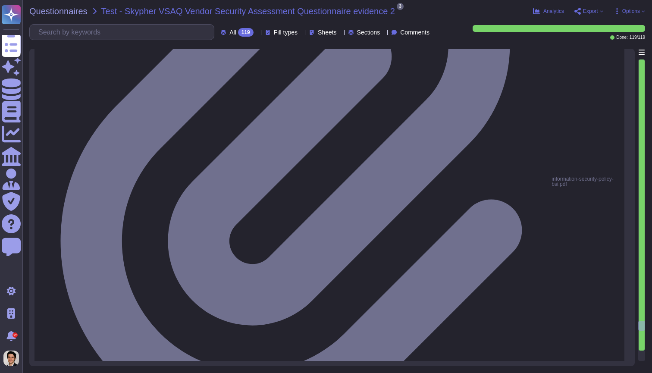
type textarea "Yes, we provide tenants with documentation on how we maintain segregation of du…"
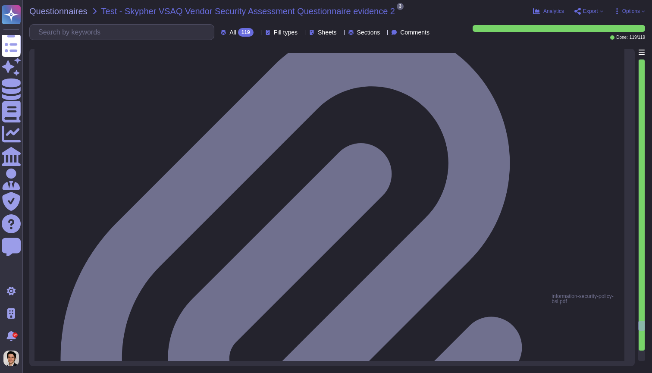
scroll to position [12169, 0]
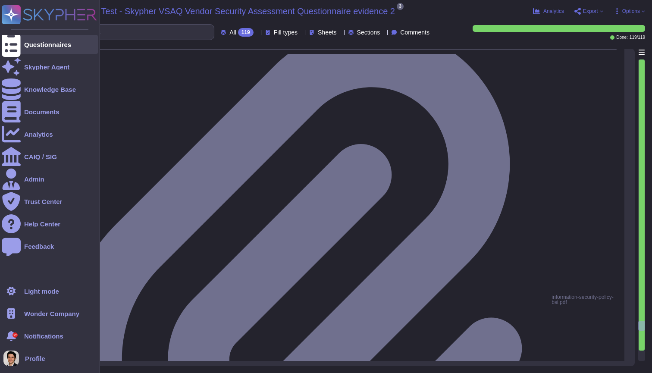
click at [15, 41] on icon at bounding box center [11, 44] width 19 height 25
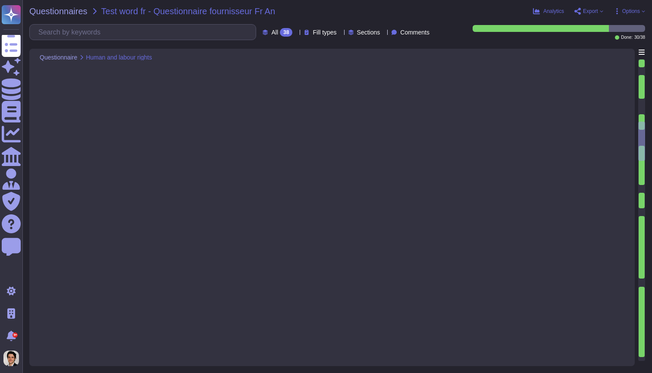
type textarea "Oui, notre organisation s'engage à respecter les lois en vigueur concernant les…"
type textarea "Oui, nous sommes engagés à garantir l'égalité de rémunération pour un travail é…"
type textarea "Nous avons mis en place des mesures proactives pour prévenir la discrimination …"
type textarea "La société a mis en place plusieurs actions pour prévenir la discrimination et …"
type textarea "Each vendor will be assigned a Vendor Relationship Manager who will complete th…"
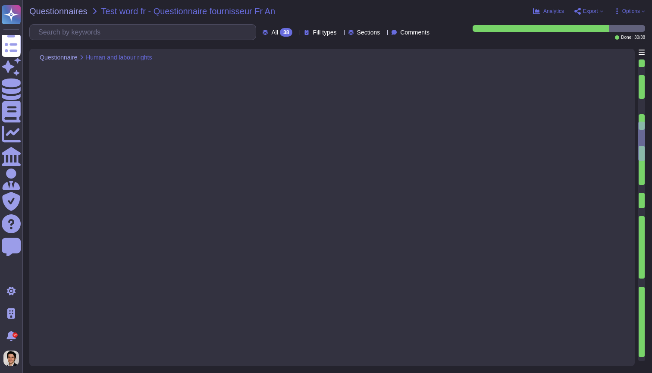
type textarea "Oui, notre organisation a mis en place un système de gestion de la santé et de …"
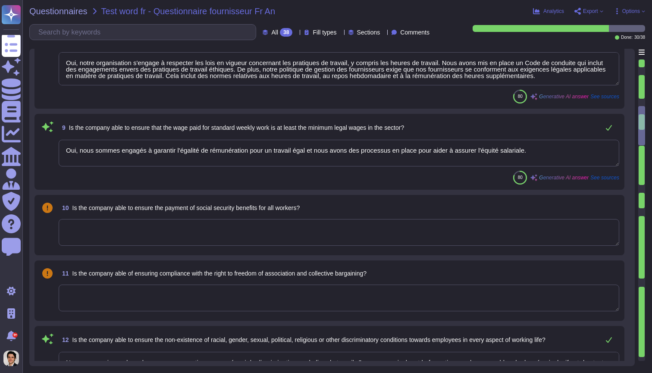
type textarea "Nous ne collectons pas sciemment d'informations personnellement identifiables a…"
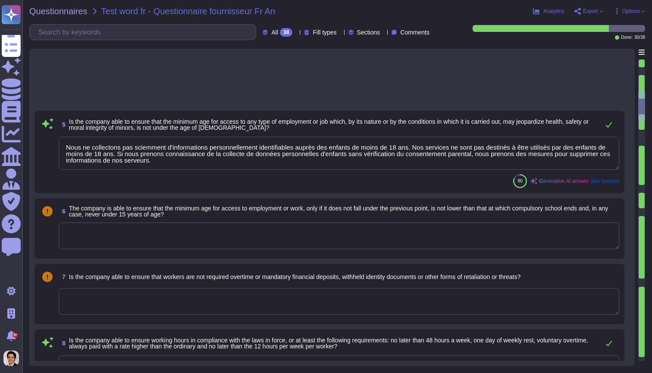
scroll to position [-24, 0]
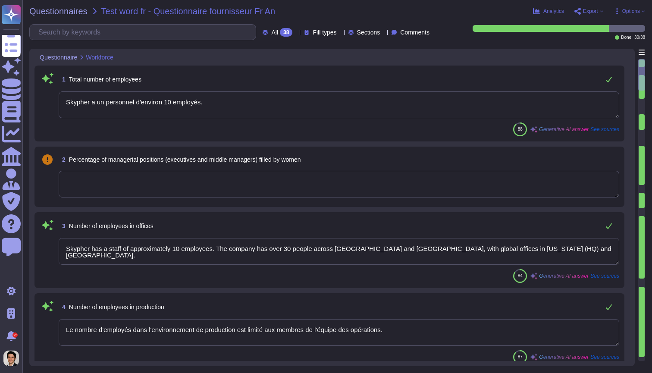
type textarea "Skypher a un personnel d'environ 10 employés."
type textarea "Skypher has a staff of approximately 10 employees. The company has over 30 peop…"
type textarea "Le nombre d'employés dans l'environnement de production est limité aux membres …"
click at [642, 110] on div at bounding box center [642, 107] width 6 height 16
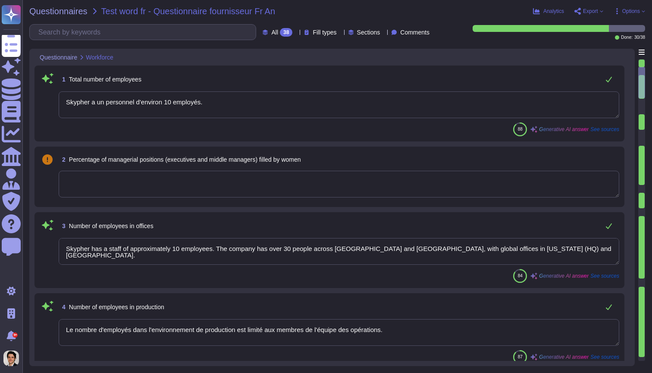
type textarea "Oui, notre organisation s'engage à respecter les lois en vigueur concernant les…"
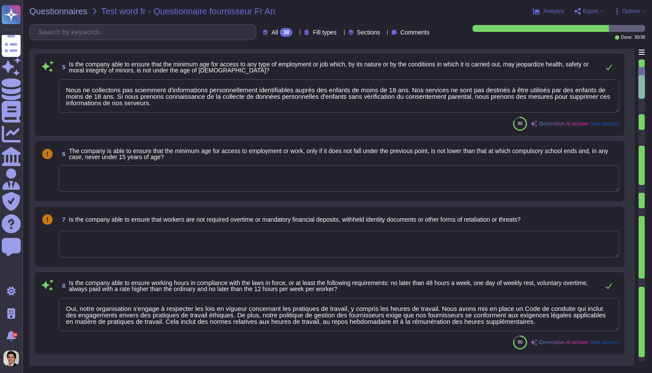
scroll to position [448, 0]
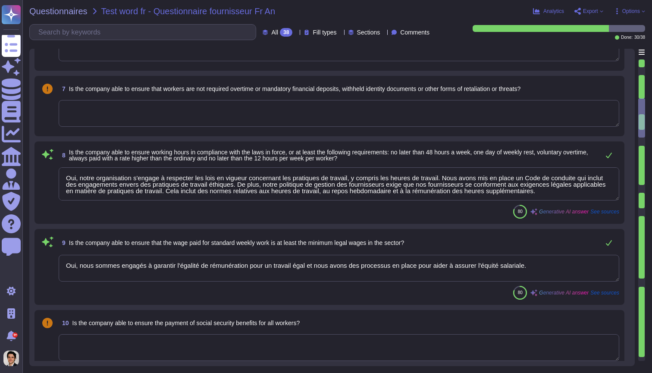
type textarea "Oui, nous sommes engagés à garantir l'égalité de rémunération pour un travail é…"
type textarea "Nous avons mis en place des mesures proactives pour prévenir la discrimination …"
type textarea "La société a mis en place plusieurs actions pour prévenir la discrimination et …"
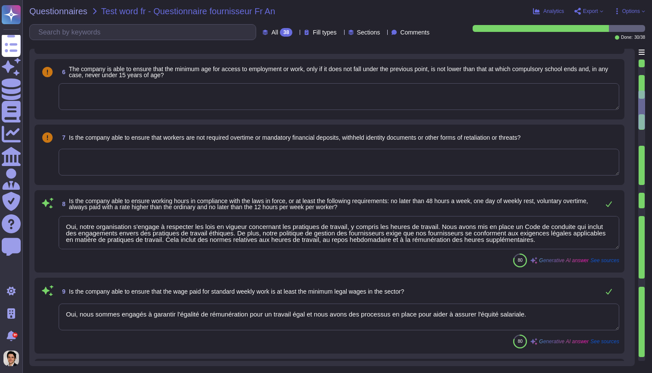
scroll to position [391, 0]
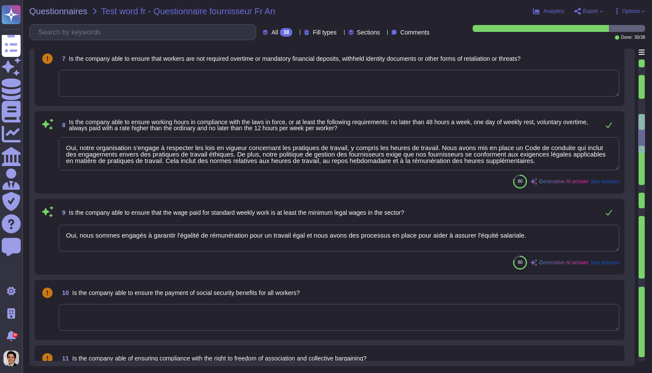
type textarea "La société a mis en place plusieurs actions pour prévenir la discrimination et …"
type textarea "Each vendor will be assigned a Vendor Relationship Manager who will complete th…"
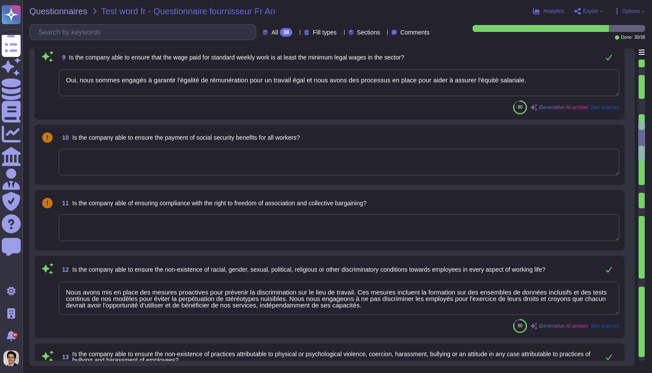
scroll to position [655, 0]
type textarea "Oui, notre organisation a mis en place un système de gestion de la santé et de …"
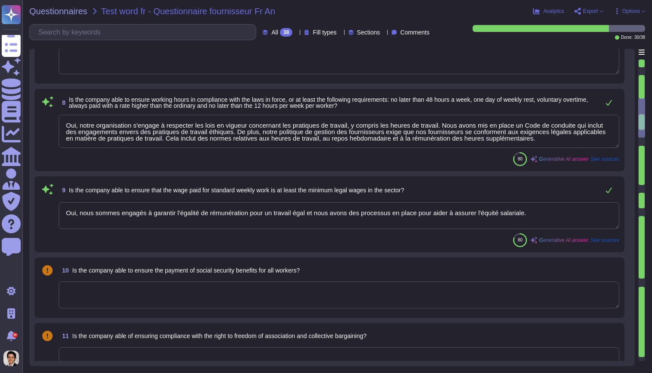
type textarea "Nous ne collectons pas sciemment d'informations personnellement identifiables a…"
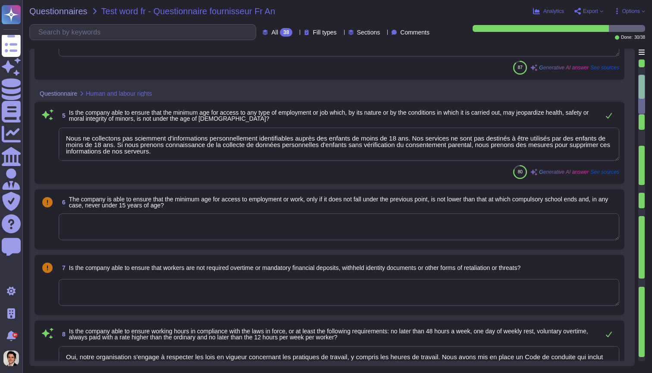
type textarea "Skypher a un personnel d'environ 10 employés."
type textarea "Skypher has a staff of approximately 10 employees. The company has over 30 peop…"
type textarea "Le nombre d'employés dans l'environnement de production est limité aux membres …"
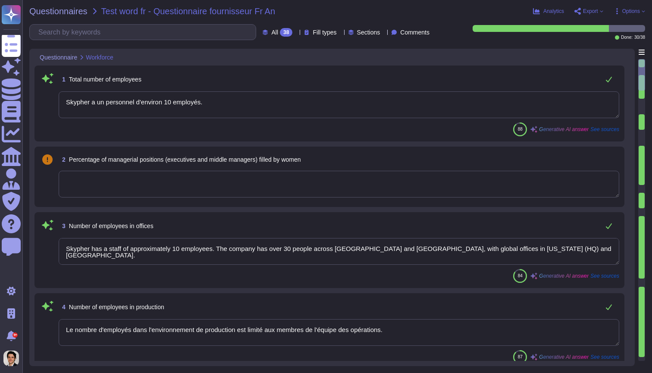
scroll to position [0, 0]
